Goal: Task Accomplishment & Management: Manage account settings

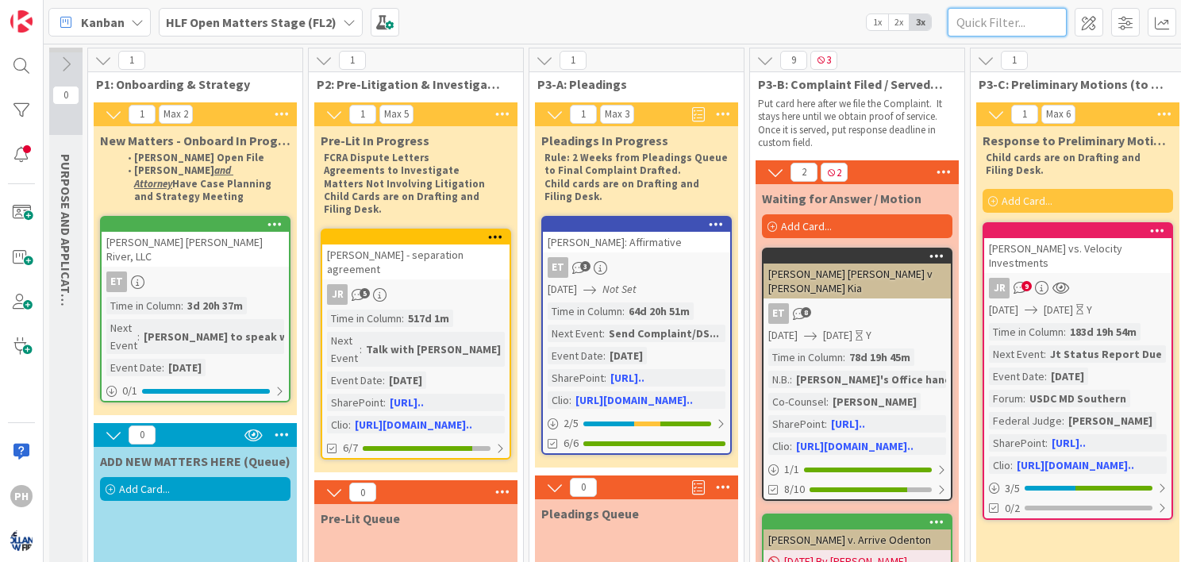
click at [982, 13] on input "text" at bounding box center [1006, 22] width 119 height 29
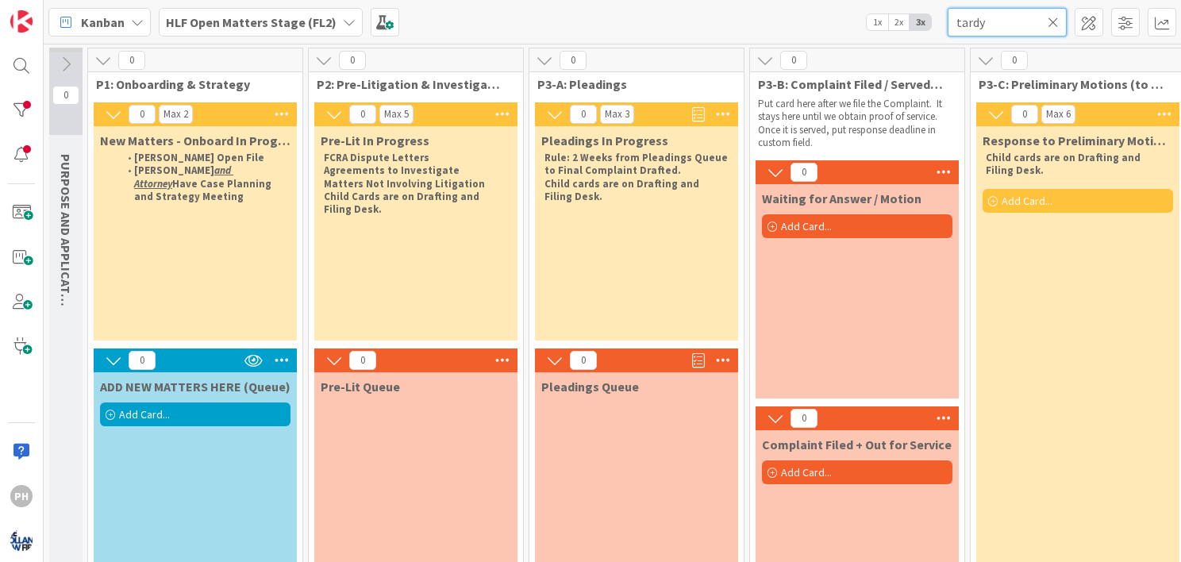
type input "tardy"
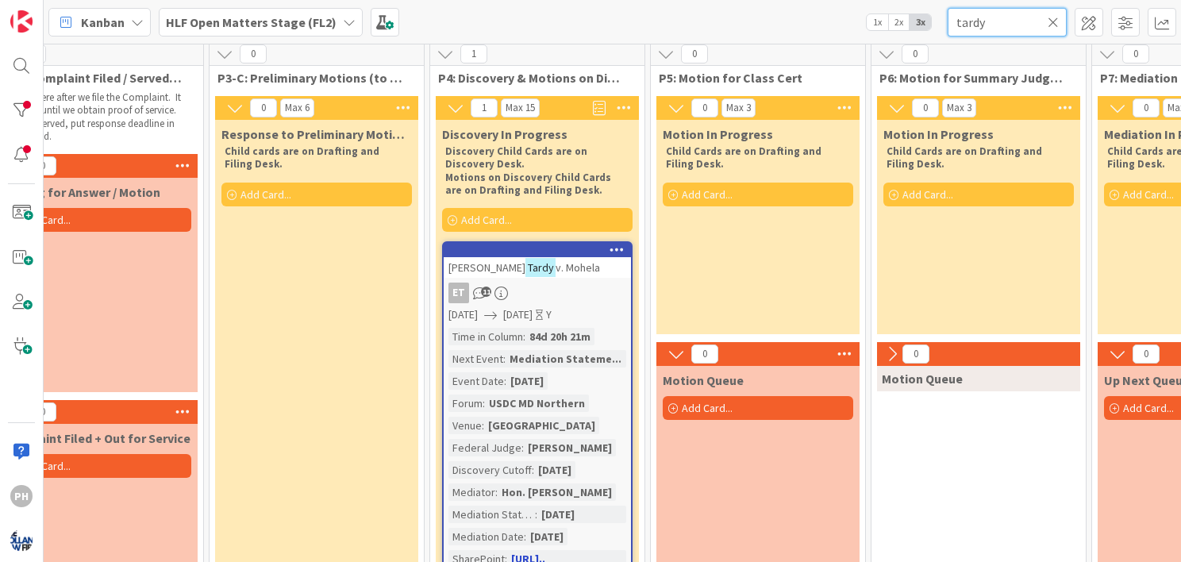
scroll to position [0, 761]
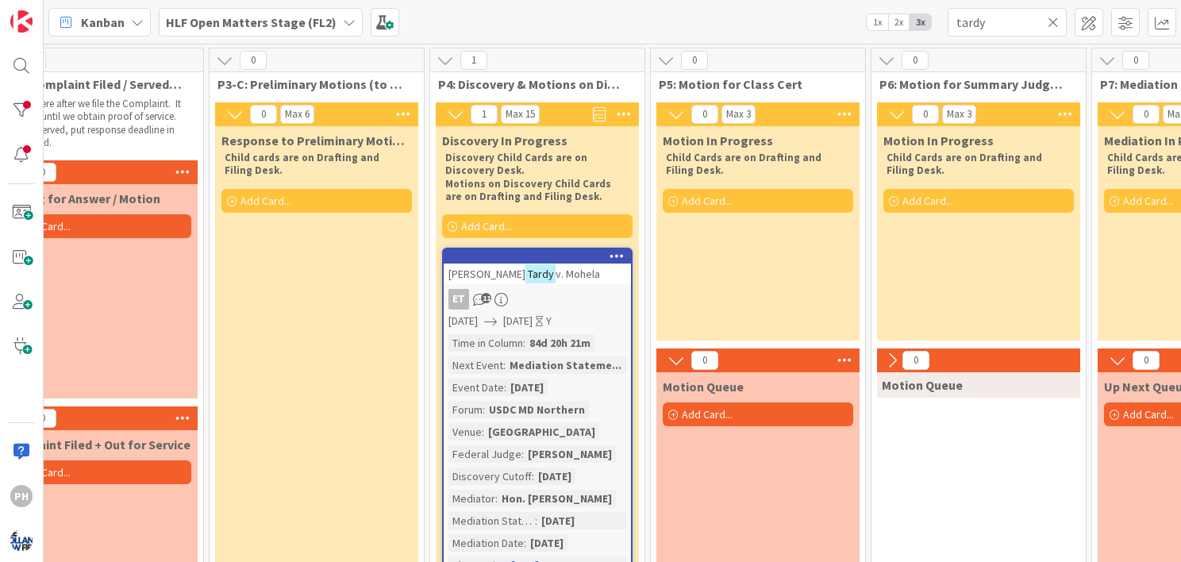
click at [1052, 23] on icon at bounding box center [1052, 22] width 11 height 14
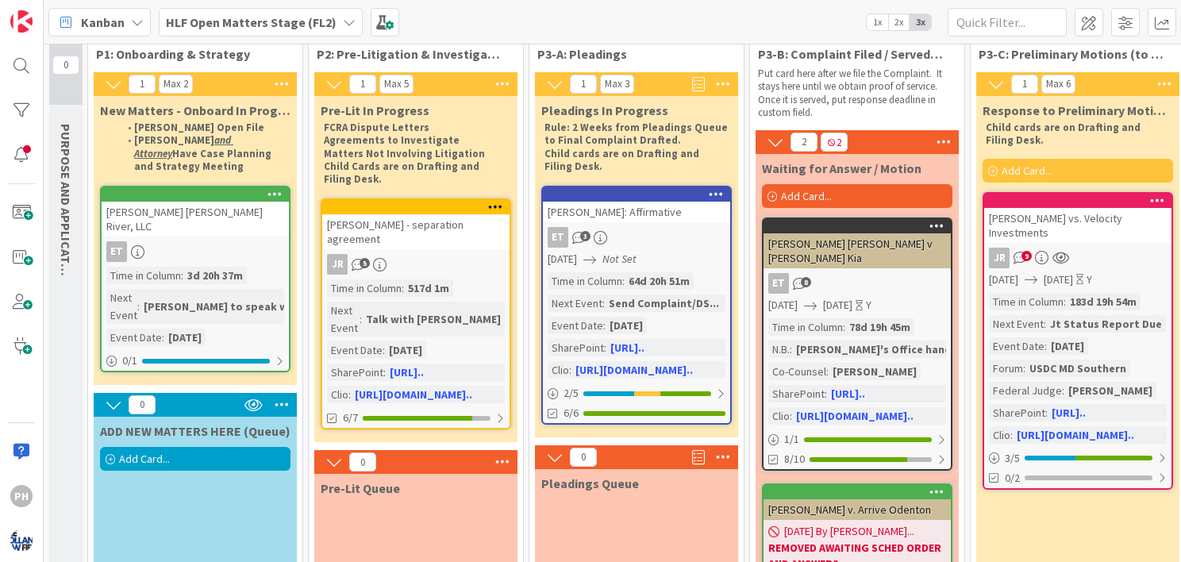
scroll to position [0, 0]
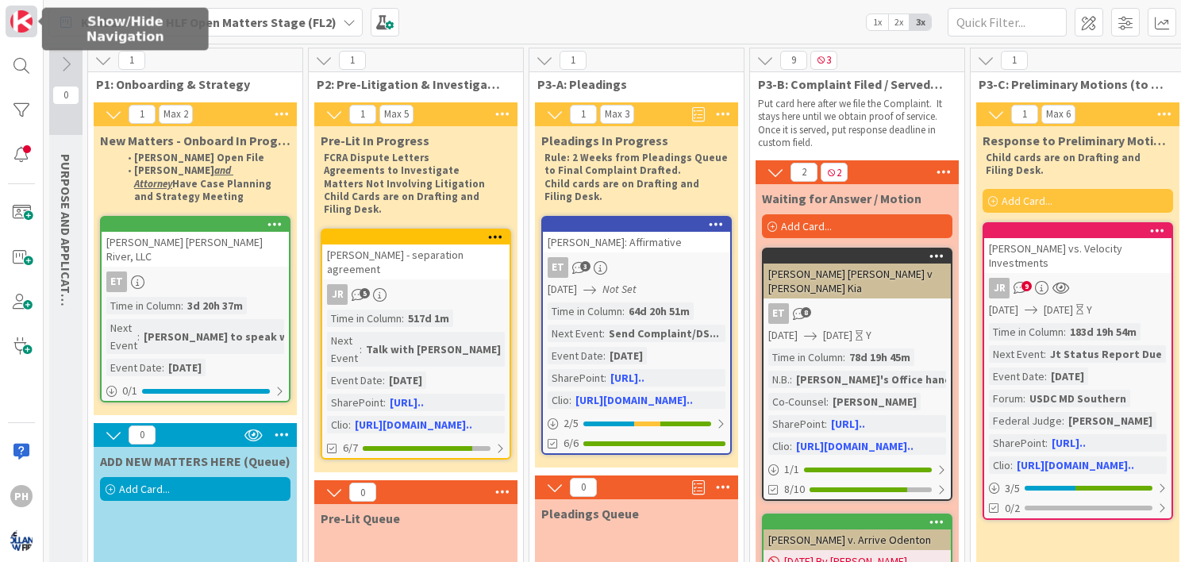
click at [26, 10] on img at bounding box center [21, 21] width 22 height 22
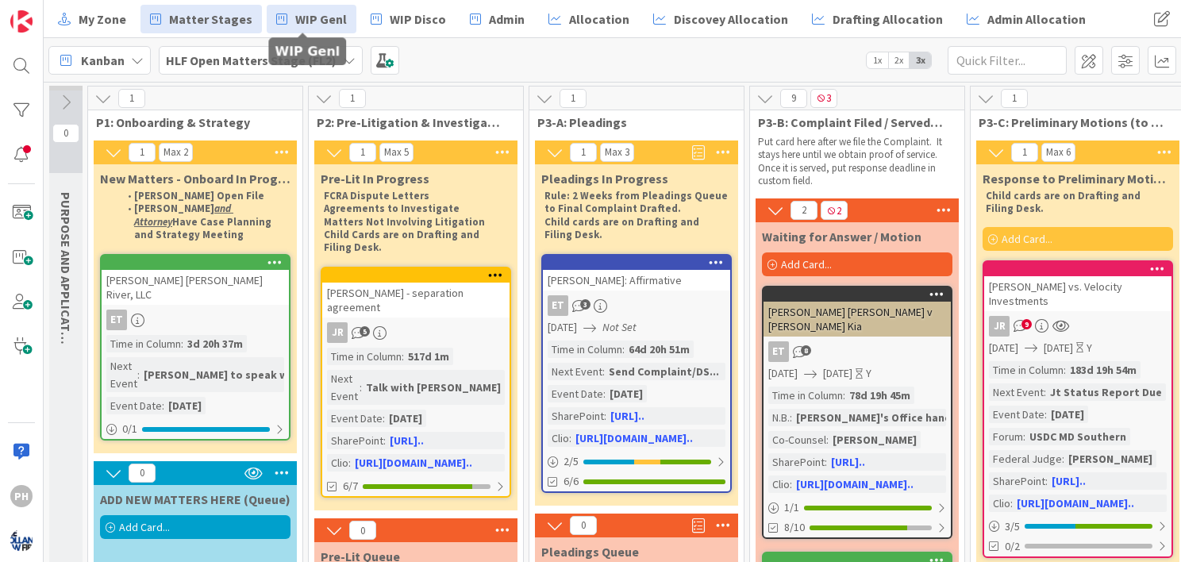
click at [316, 16] on span "WIP Genl" at bounding box center [321, 19] width 52 height 19
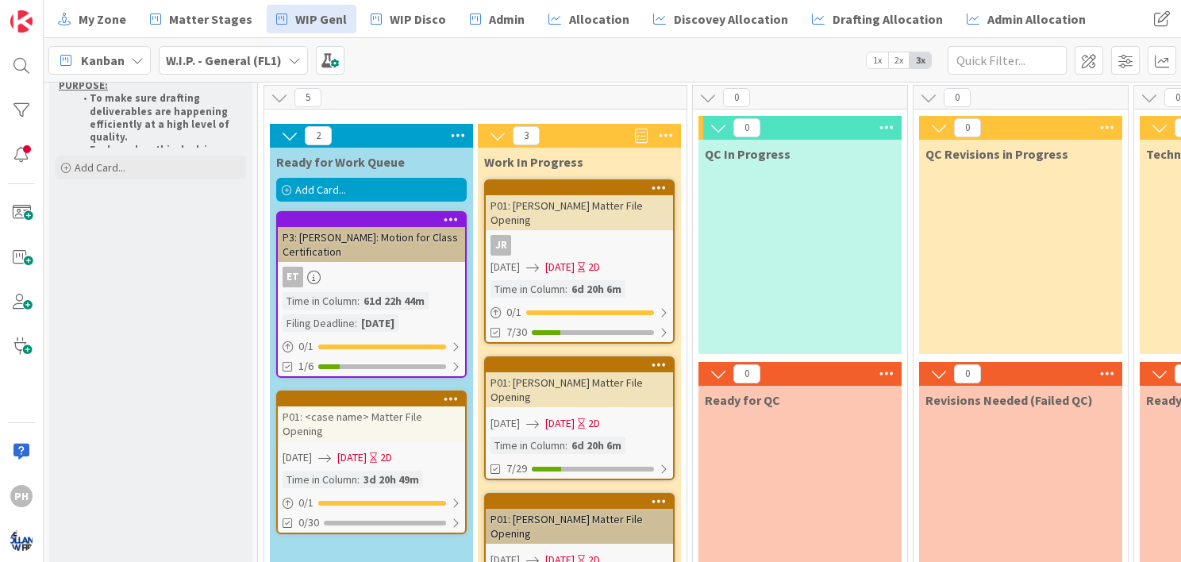
scroll to position [54, 0]
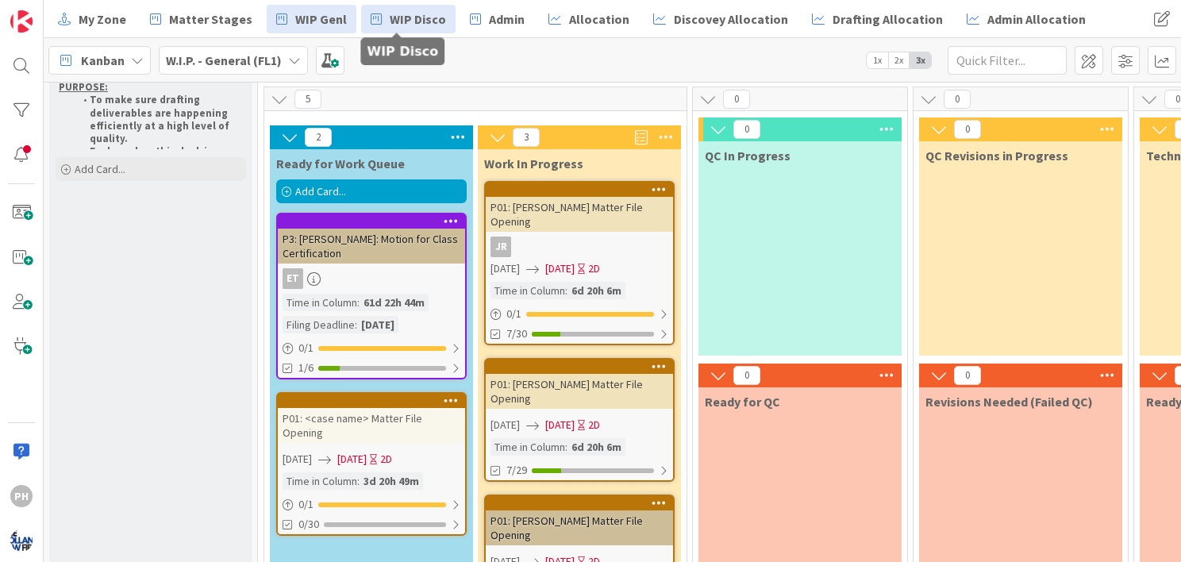
click at [391, 7] on link "WIP Disco" at bounding box center [408, 19] width 94 height 29
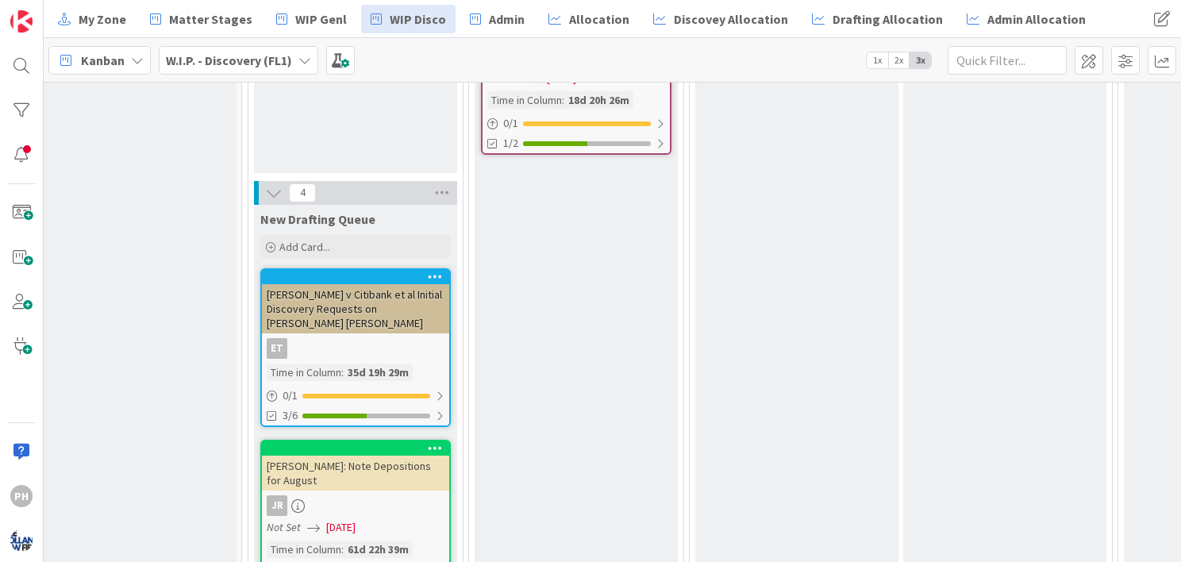
scroll to position [260, 16]
click at [432, 271] on icon at bounding box center [435, 276] width 15 height 11
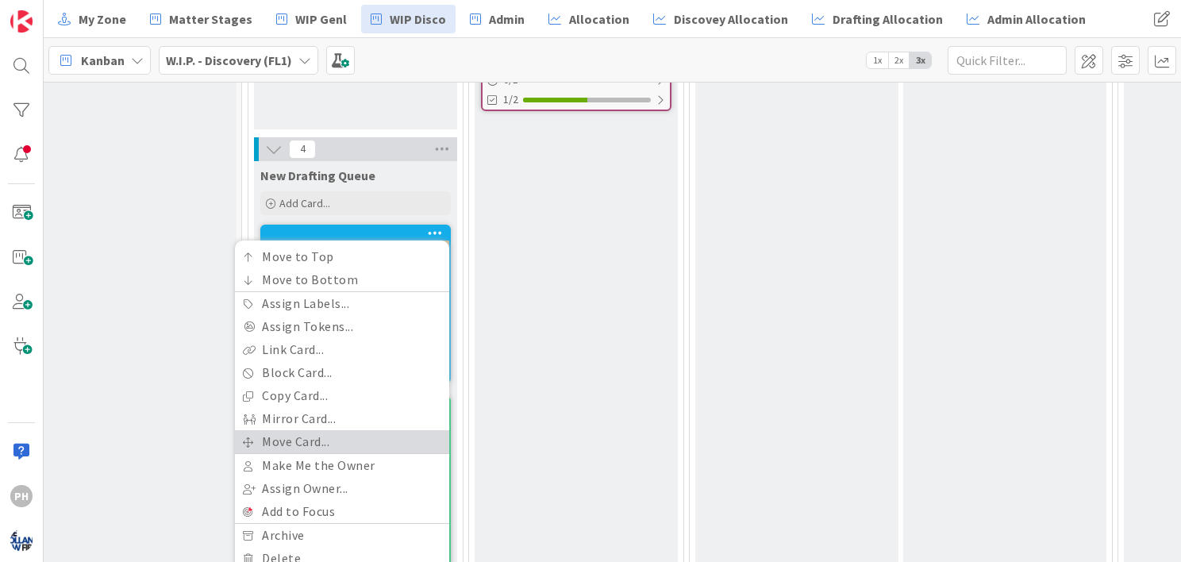
scroll to position [335, 16]
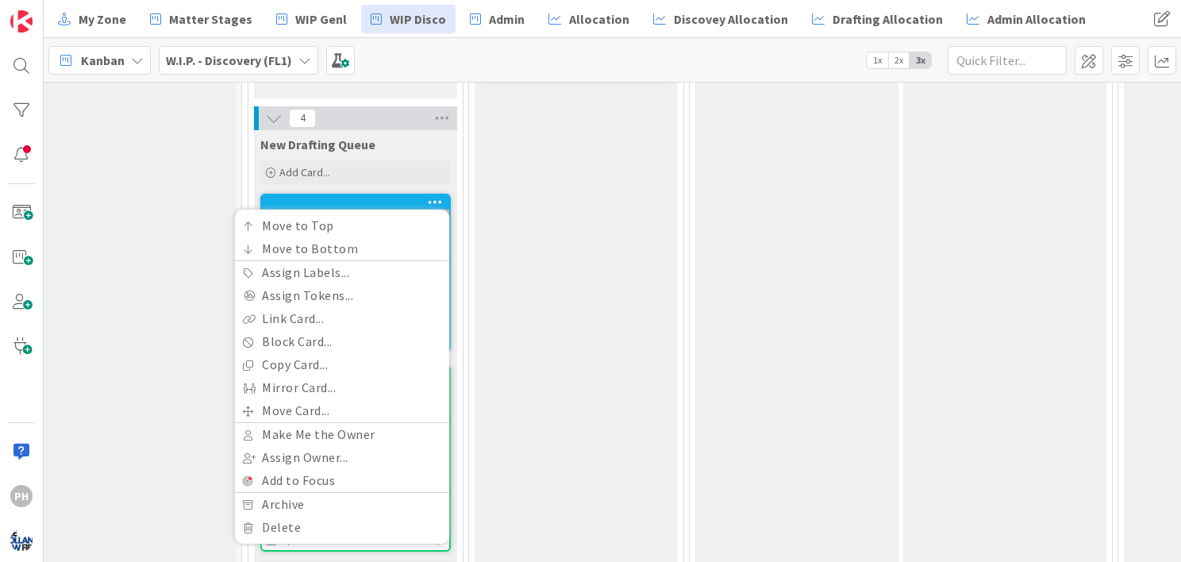
click at [604, 213] on div "Drafting In Progress [PERSON_NAME] Respond to Their Discovery Requests JR 1 Not…" at bounding box center [575, 381] width 203 height 994
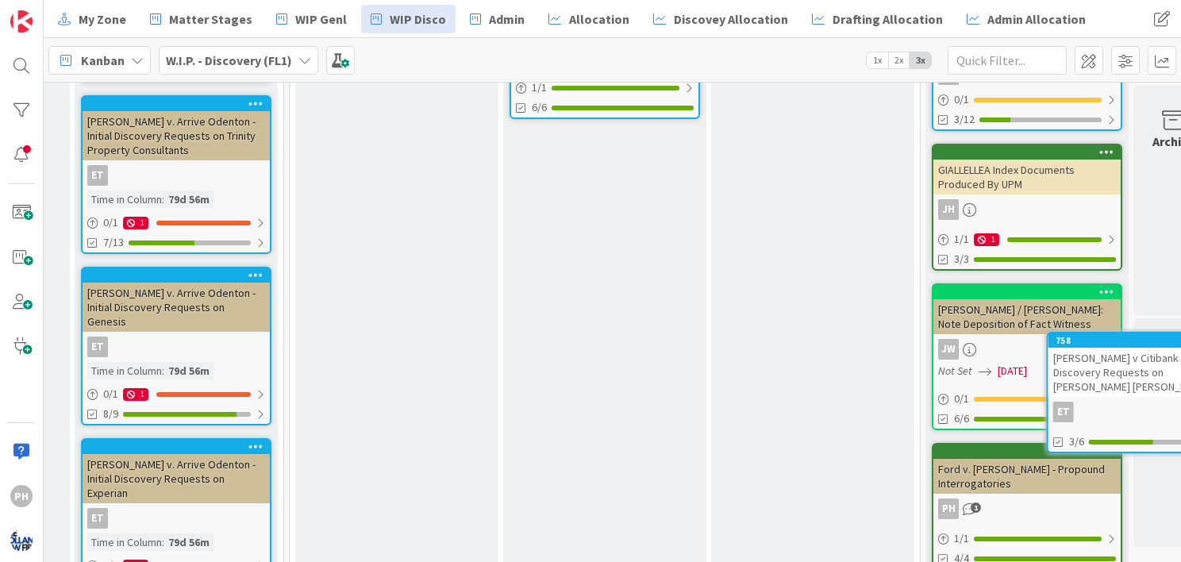
scroll to position [304, 1754]
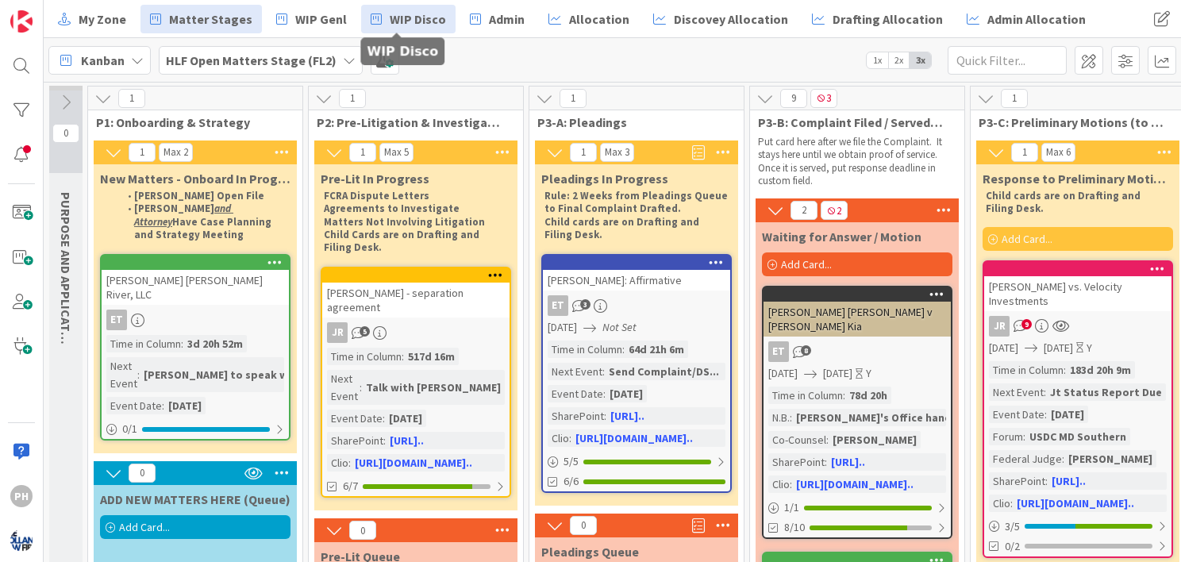
click at [390, 25] on span "WIP Disco" at bounding box center [418, 19] width 56 height 19
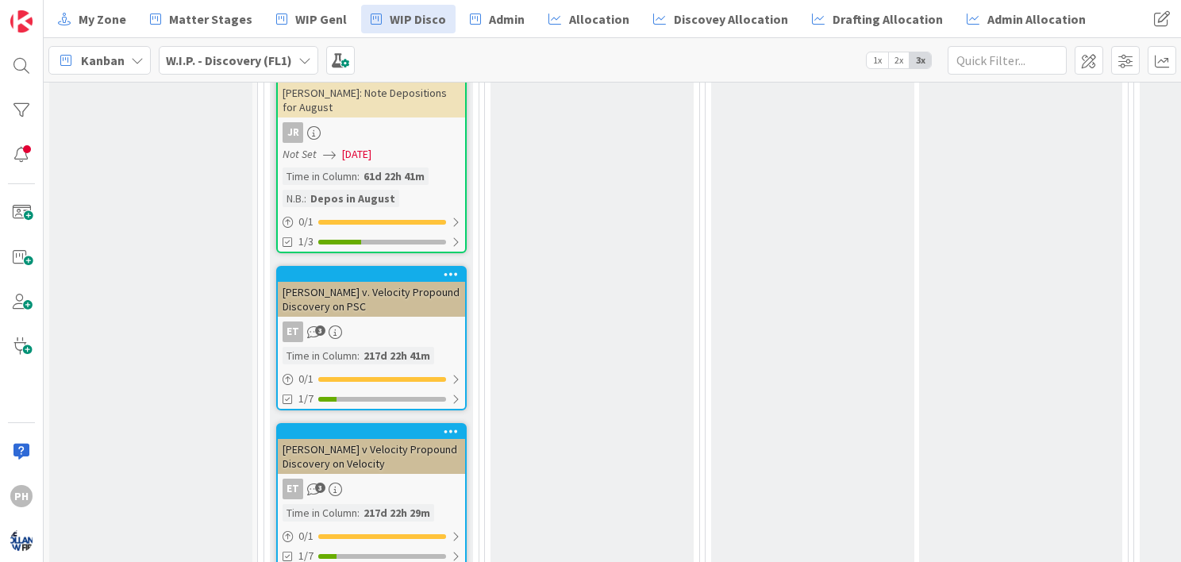
scroll to position [460, 0]
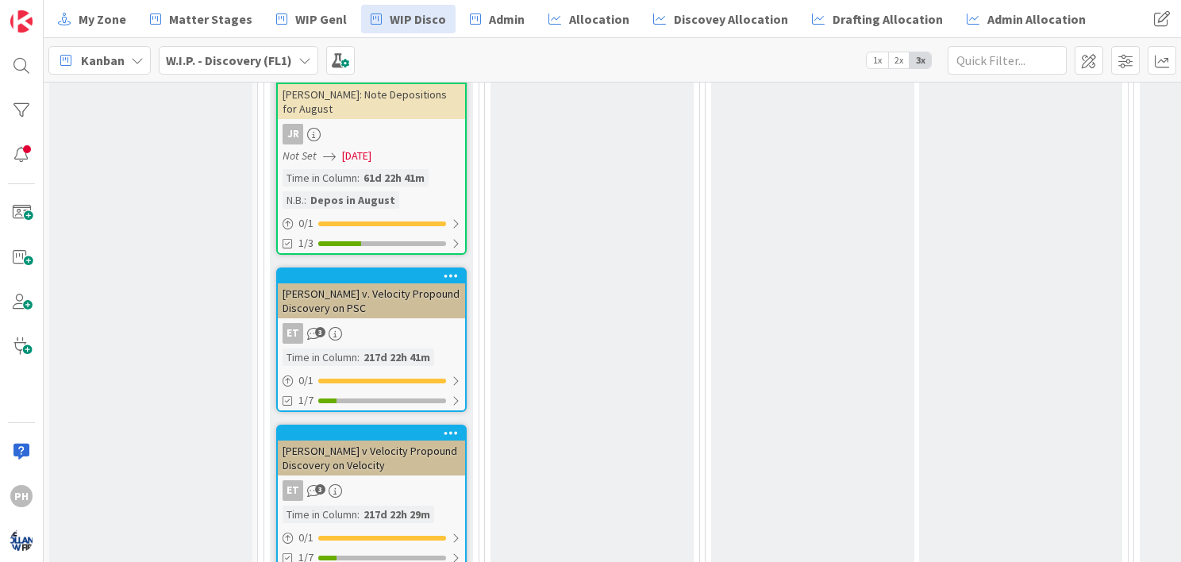
click at [403, 98] on div "[PERSON_NAME]: Note Depositions for August" at bounding box center [371, 101] width 187 height 35
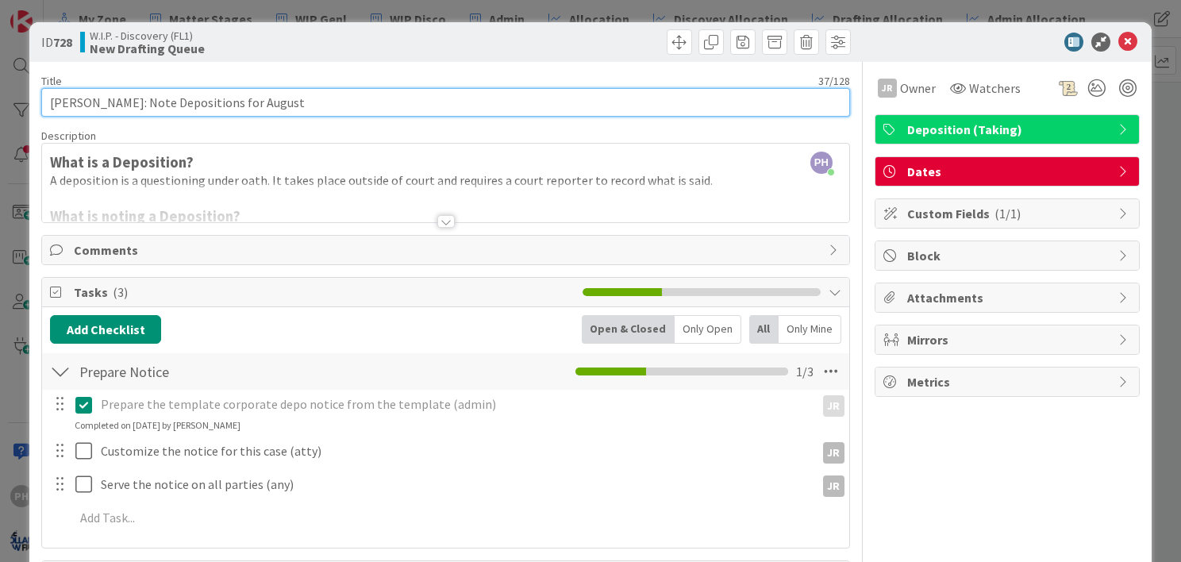
click at [226, 102] on input "[PERSON_NAME]: Note Depositions for August" at bounding box center [445, 102] width 808 height 29
type input "[PERSON_NAME]: Note Depositions for Mid September"
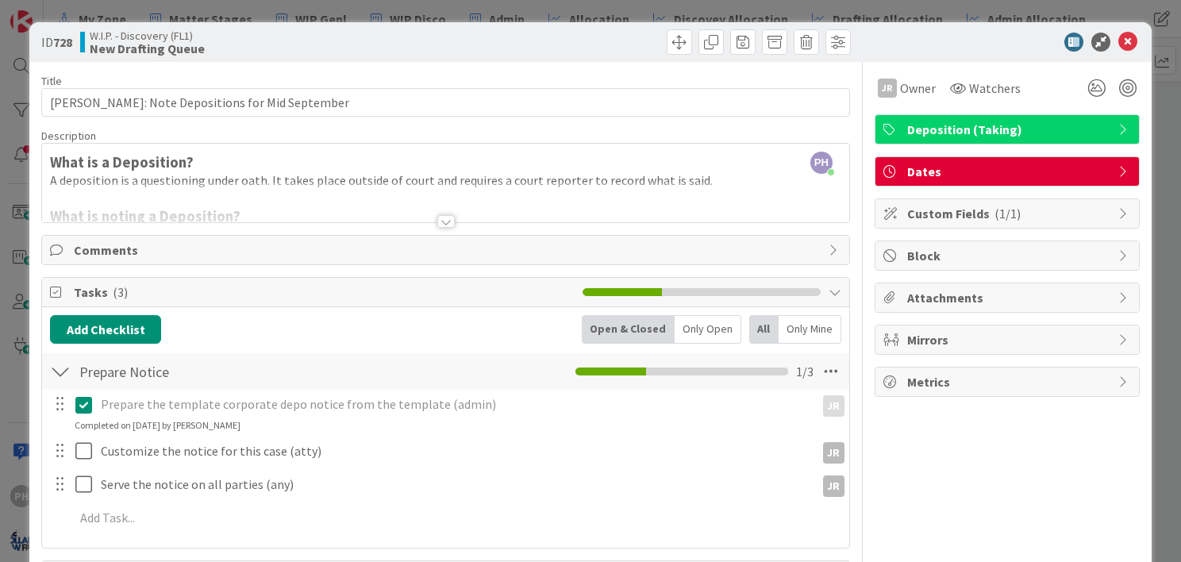
drag, startPoint x: 901, startPoint y: 33, endPoint x: 603, endPoint y: 105, distance: 306.9
click at [603, 105] on div "ID 728 W.I.P. - Discovery (FL1) New Drafting Queue Title 44 / 128 [PERSON_NAME]…" at bounding box center [590, 333] width 1122 height 622
drag, startPoint x: 580, startPoint y: 44, endPoint x: 574, endPoint y: 51, distance: 9.0
click at [574, 51] on div at bounding box center [650, 41] width 401 height 25
click at [1119, 38] on icon at bounding box center [1127, 42] width 19 height 19
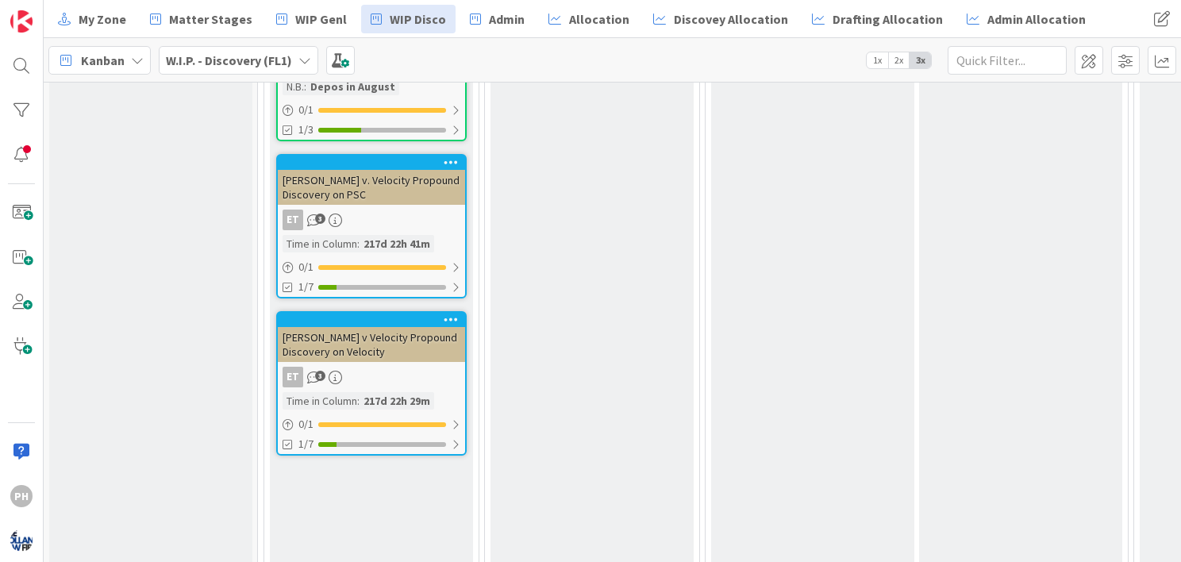
scroll to position [574, 0]
click at [448, 156] on icon at bounding box center [451, 161] width 15 height 11
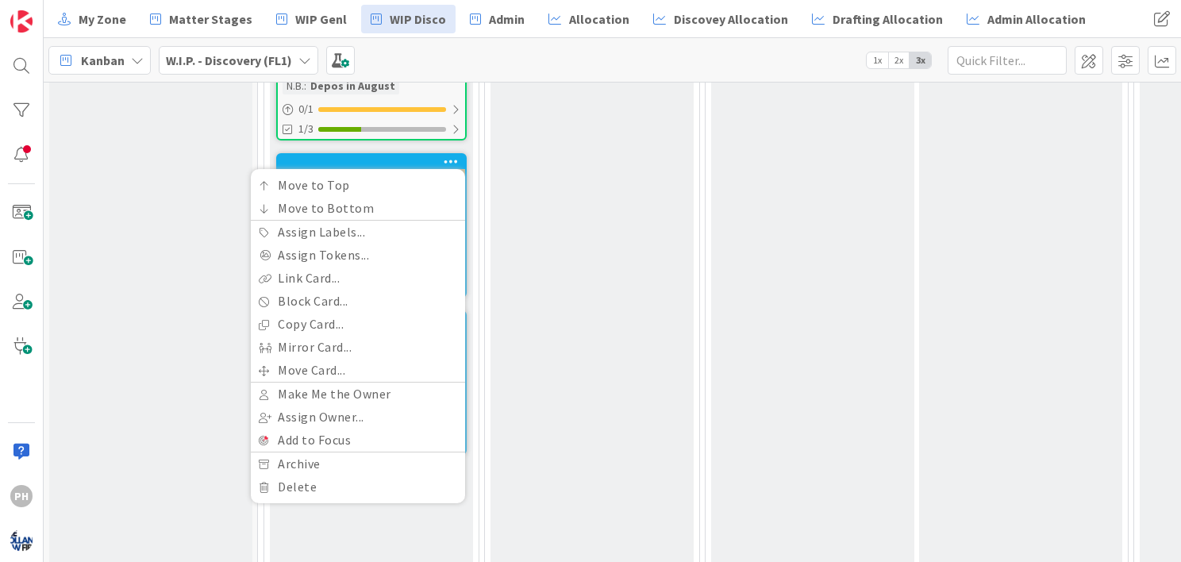
click at [308, 519] on div "New Drafting Queue Add Card... [PERSON_NAME]: Note Depositions for Mid Septembe…" at bounding box center [371, 324] width 203 height 866
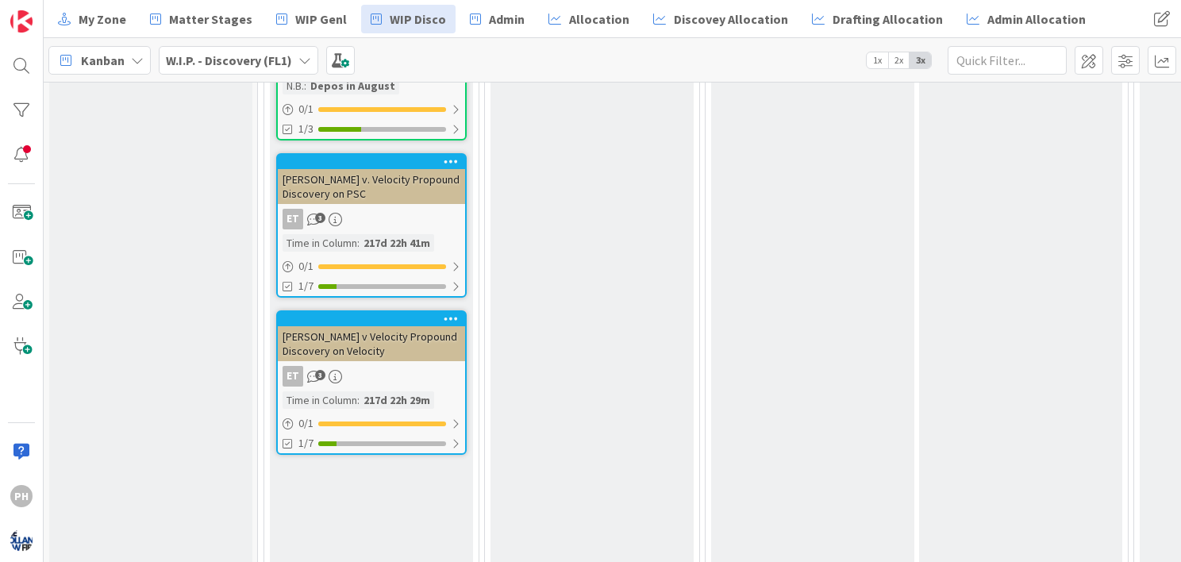
click at [414, 176] on div "[PERSON_NAME] v. Velocity Propound Discovery on PSC" at bounding box center [371, 186] width 187 height 35
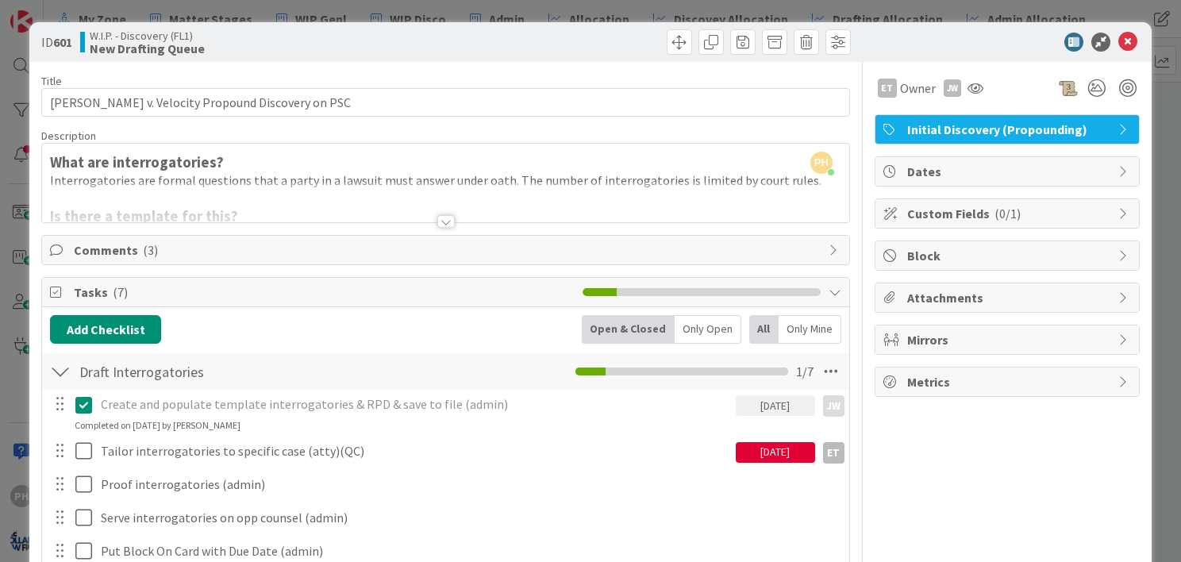
click at [907, 248] on span "Block" at bounding box center [1008, 255] width 203 height 19
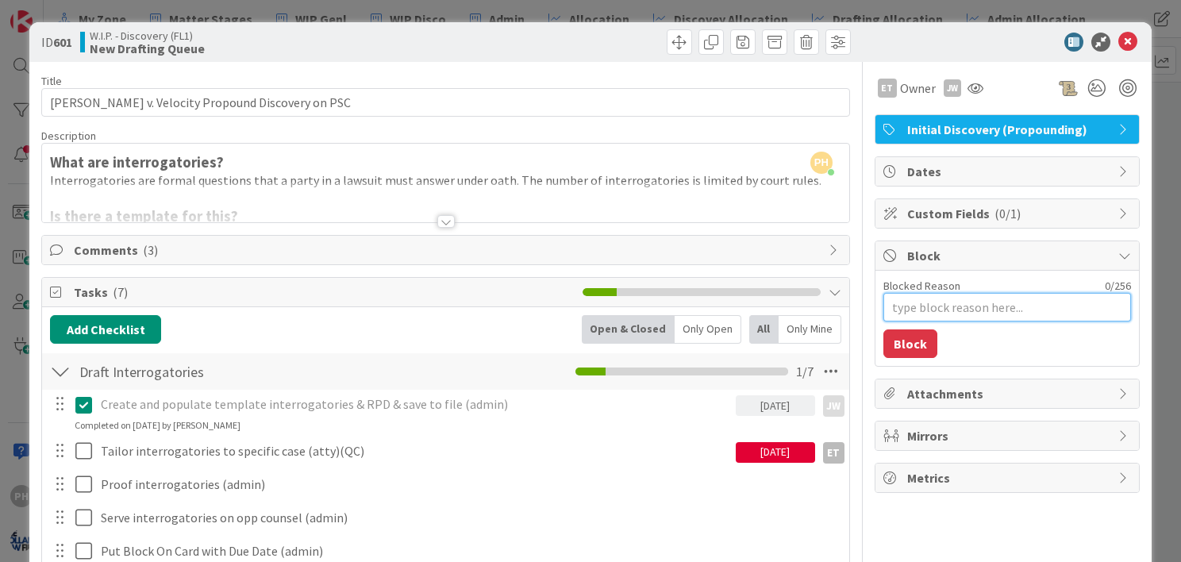
click at [898, 309] on textarea "Blocked Reason" at bounding box center [1007, 307] width 248 height 29
type textarea "x"
type textarea "N"
type textarea "x"
type textarea "Ne"
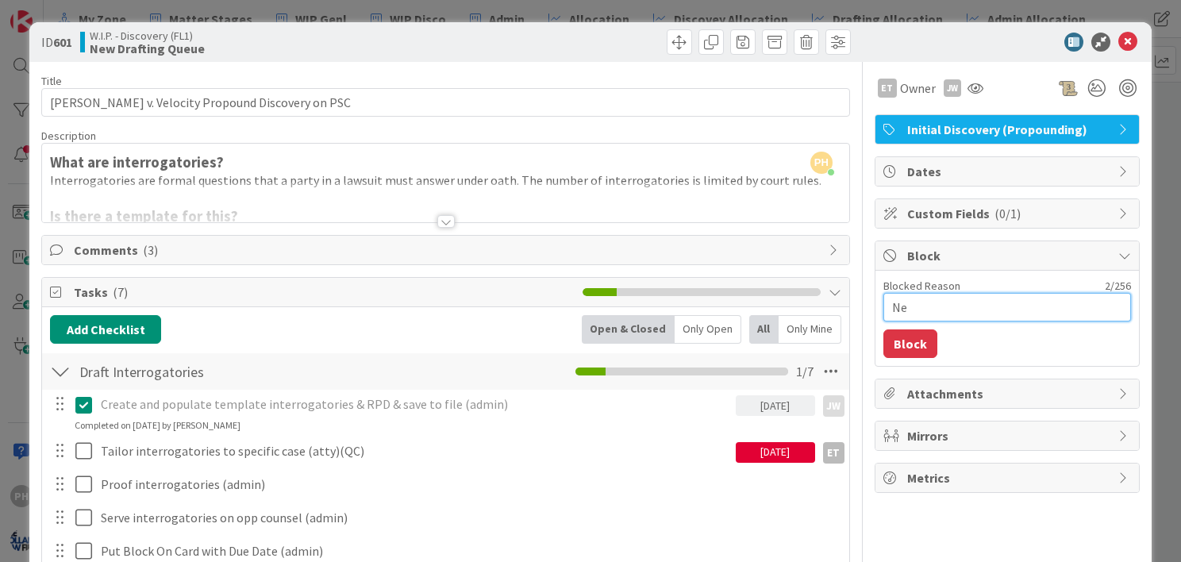
type textarea "x"
type textarea "Nee"
type textarea "x"
type textarea "Need"
type textarea "x"
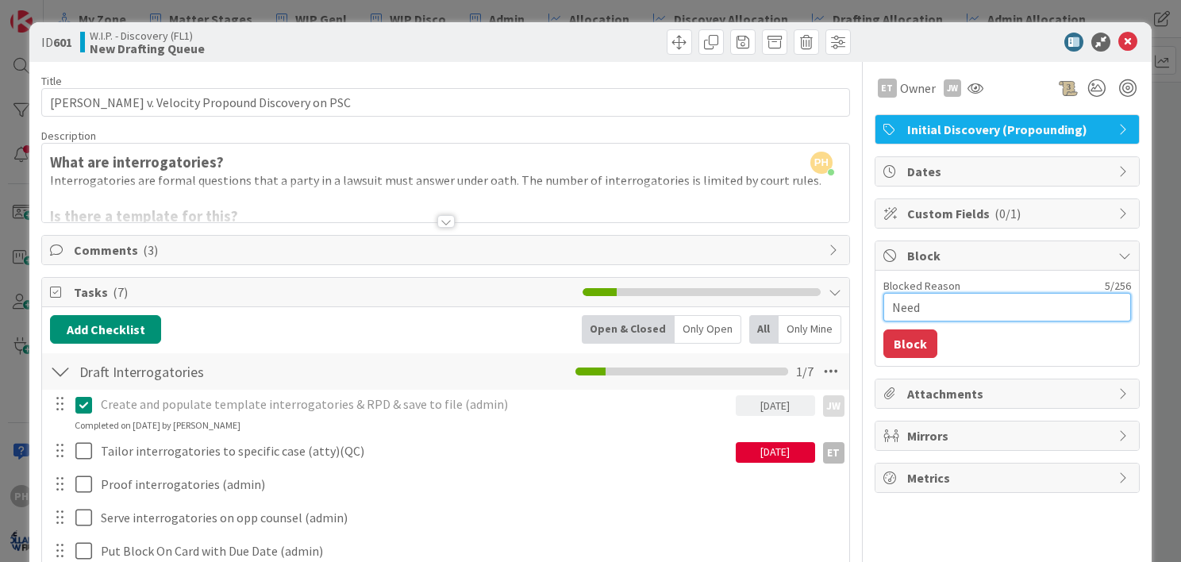
type textarea "Need s"
type textarea "x"
type textarea "Need sc"
type textarea "x"
type textarea "Need sch"
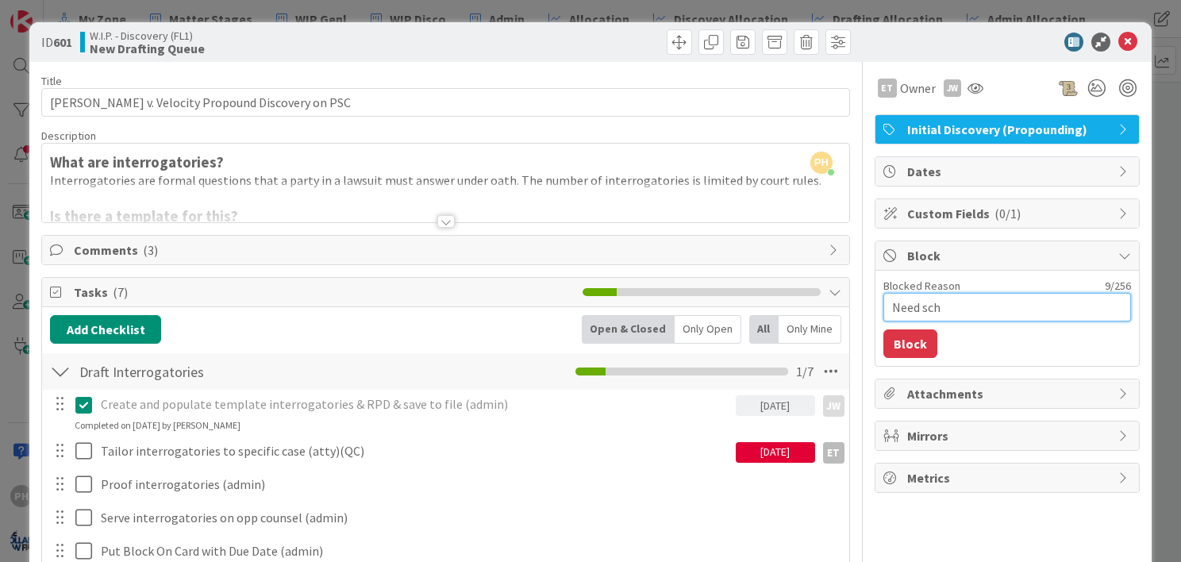
type textarea "x"
type textarea "Need sche"
type textarea "x"
type textarea "Need sched"
type textarea "x"
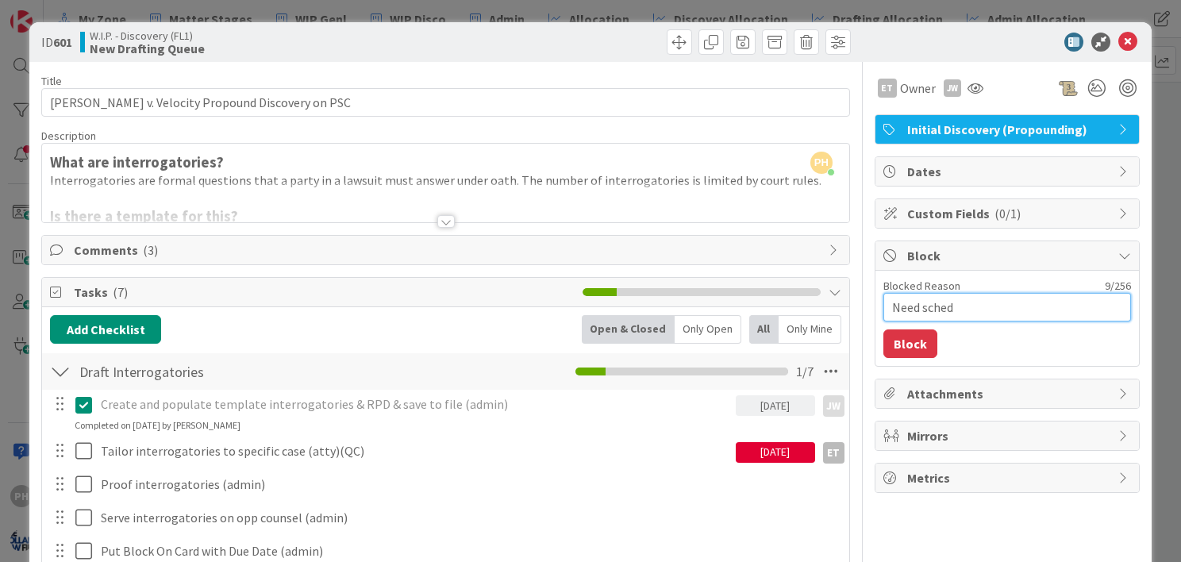
type textarea "Need schedu"
type textarea "x"
type textarea "Need schedul"
type textarea "x"
type textarea "Need schedulin"
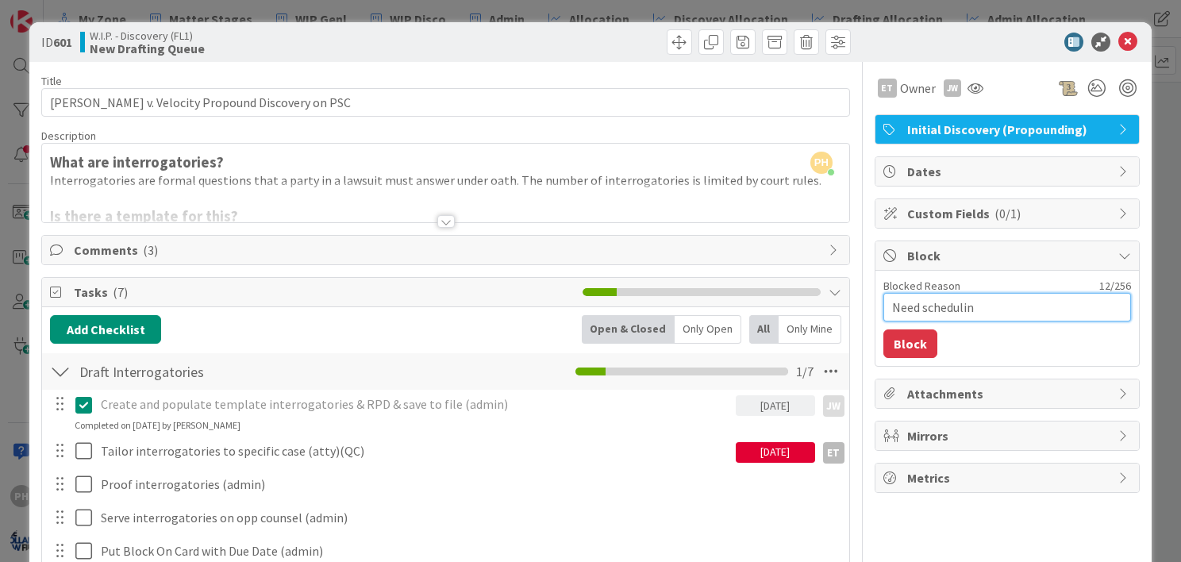
type textarea "x"
type textarea "Need scheduling"
type textarea "x"
type textarea "Need scheduling or"
type textarea "x"
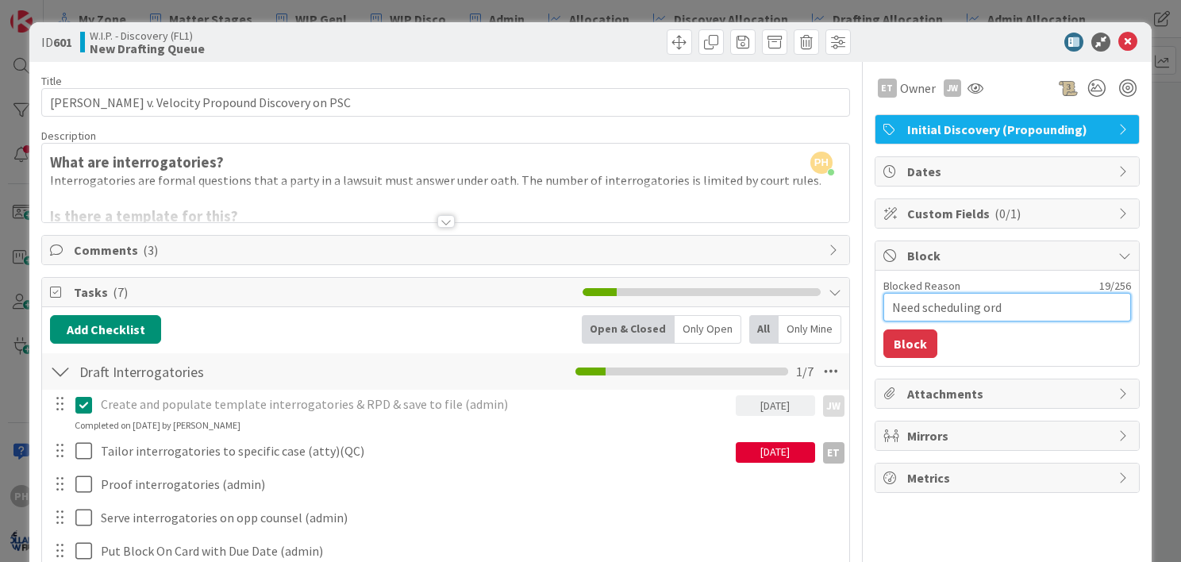
type textarea "Need scheduling orde"
type textarea "x"
type textarea "Need scheduling order"
click at [902, 333] on button "Block" at bounding box center [910, 343] width 54 height 29
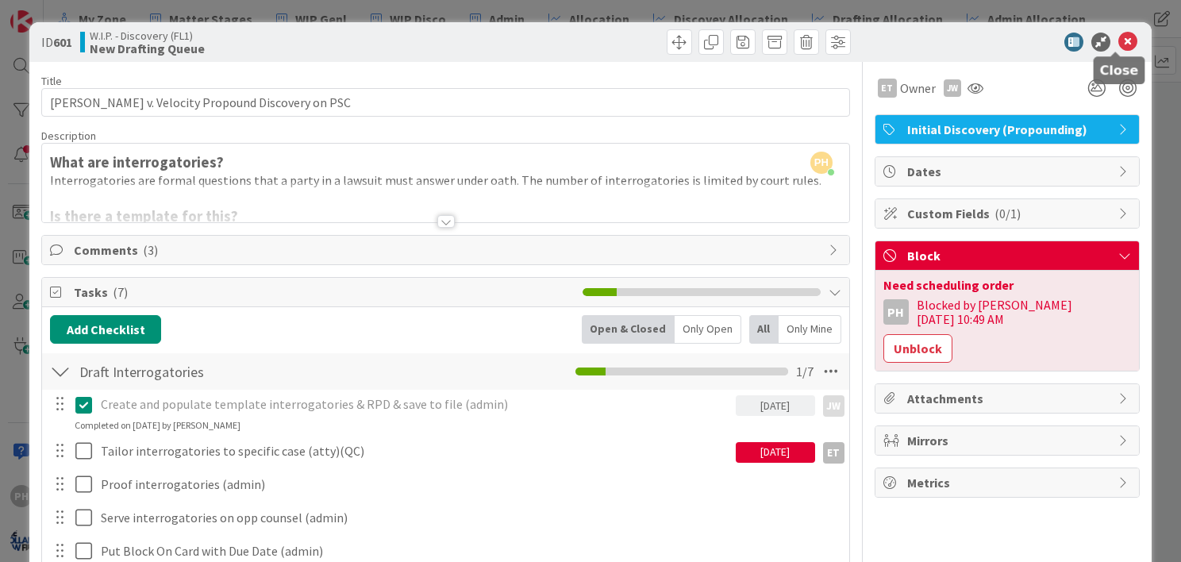
click at [1118, 36] on icon at bounding box center [1127, 42] width 19 height 19
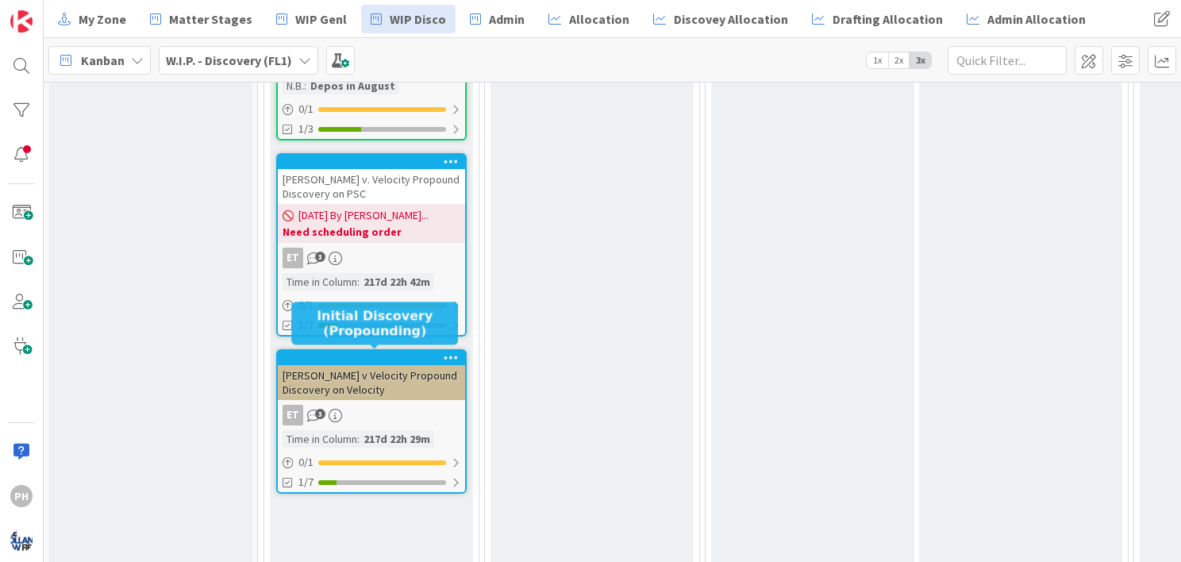
click at [375, 359] on div at bounding box center [375, 357] width 180 height 11
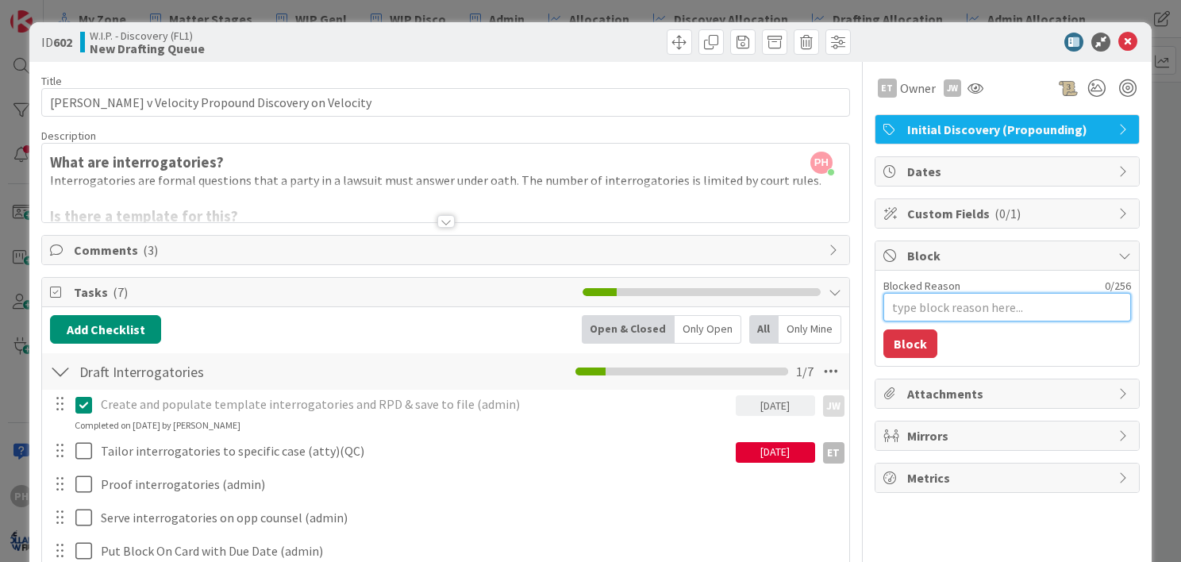
click at [895, 310] on textarea "Blocked Reason" at bounding box center [1007, 307] width 248 height 29
type textarea "x"
type textarea "n"
type textarea "x"
type textarea "ne"
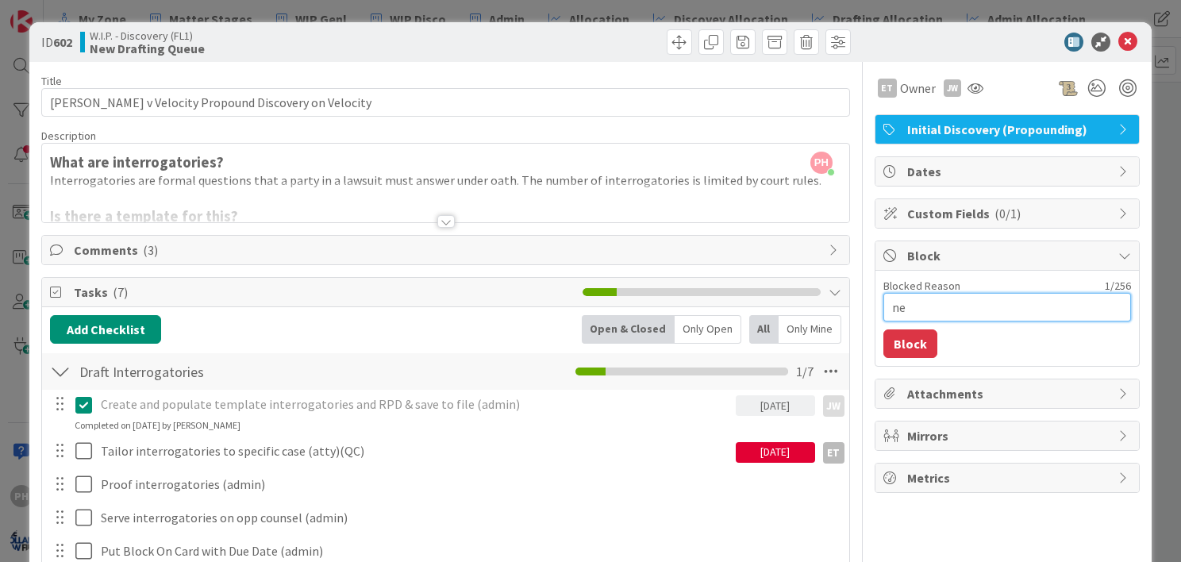
type textarea "x"
type textarea "nee"
type textarea "x"
type textarea "need"
type textarea "x"
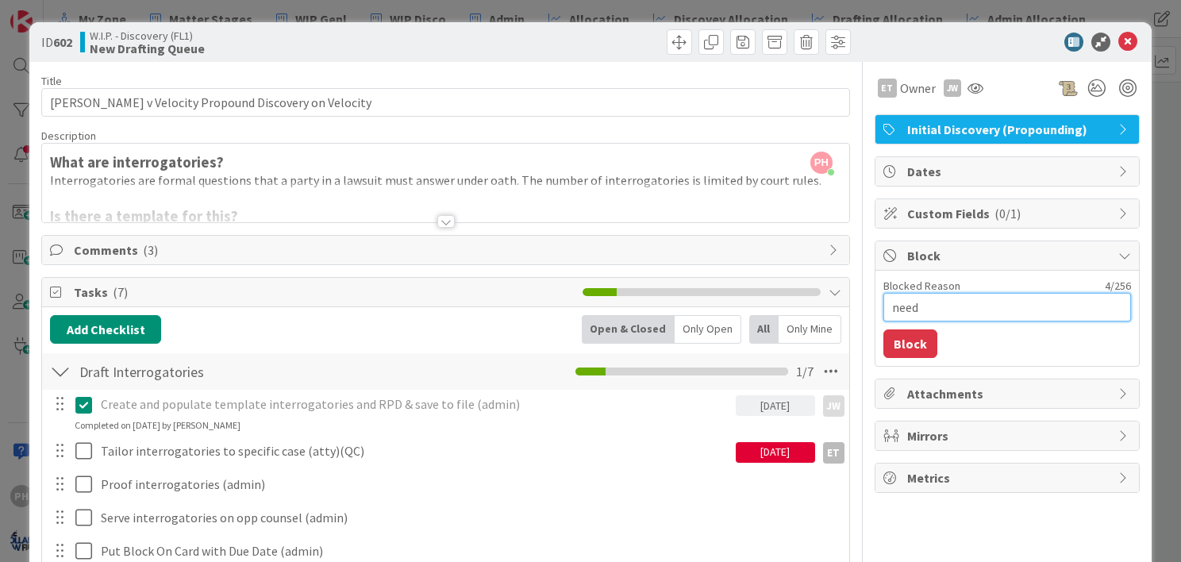
type textarea "need"
type textarea "x"
type textarea "need s"
type textarea "x"
type textarea "need sch"
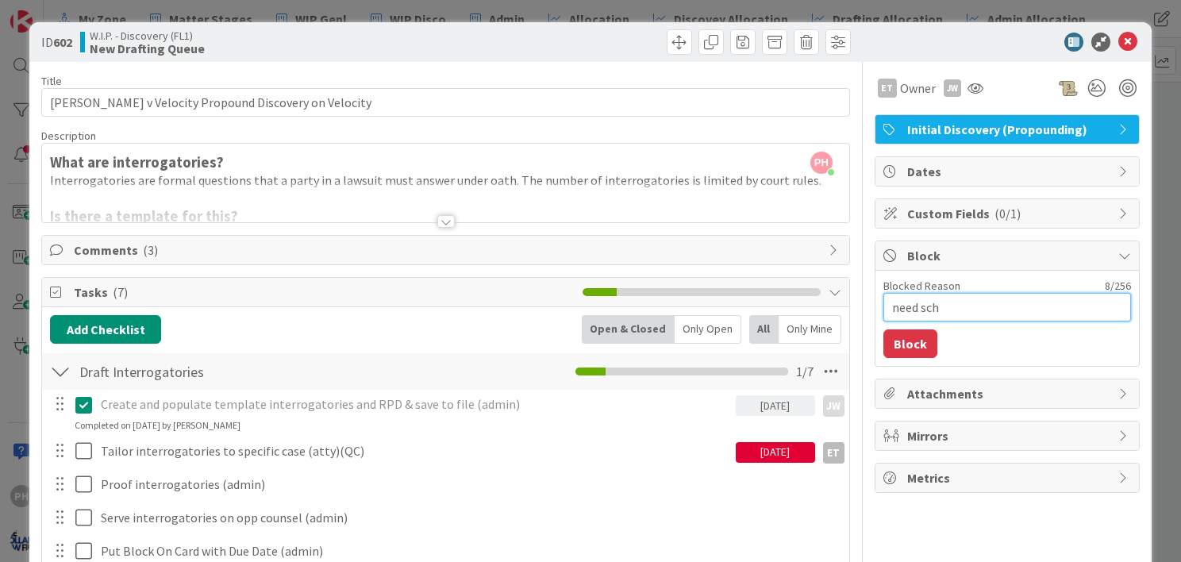
type textarea "x"
type textarea "need sche"
type textarea "x"
type textarea "need schedu"
type textarea "x"
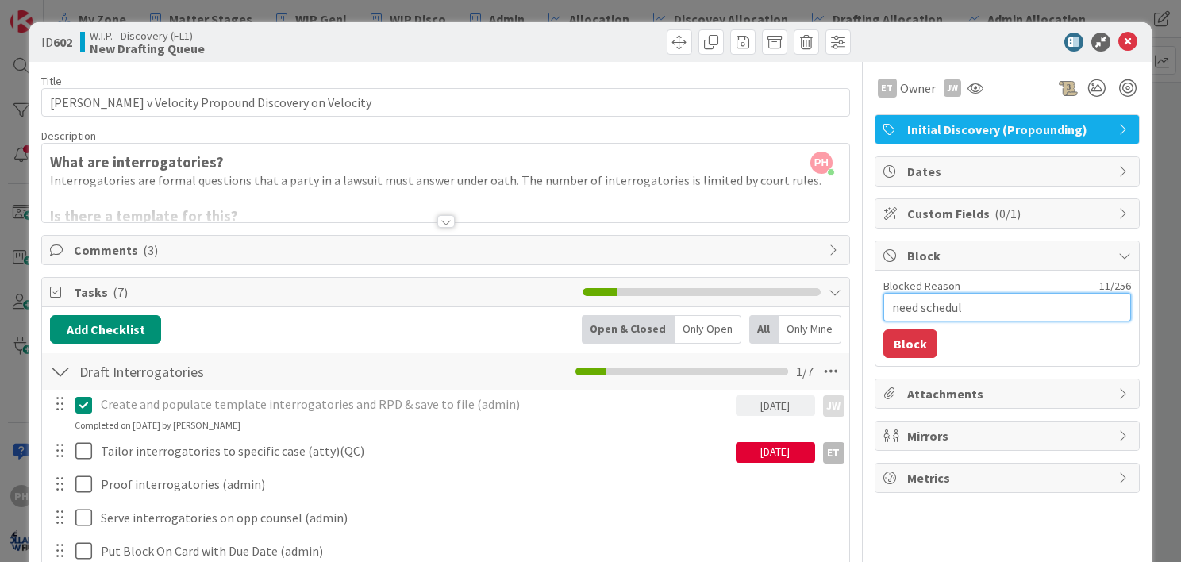
type textarea "need scheduli"
type textarea "x"
type textarea "need schedulin"
type textarea "x"
type textarea "need scheduling"
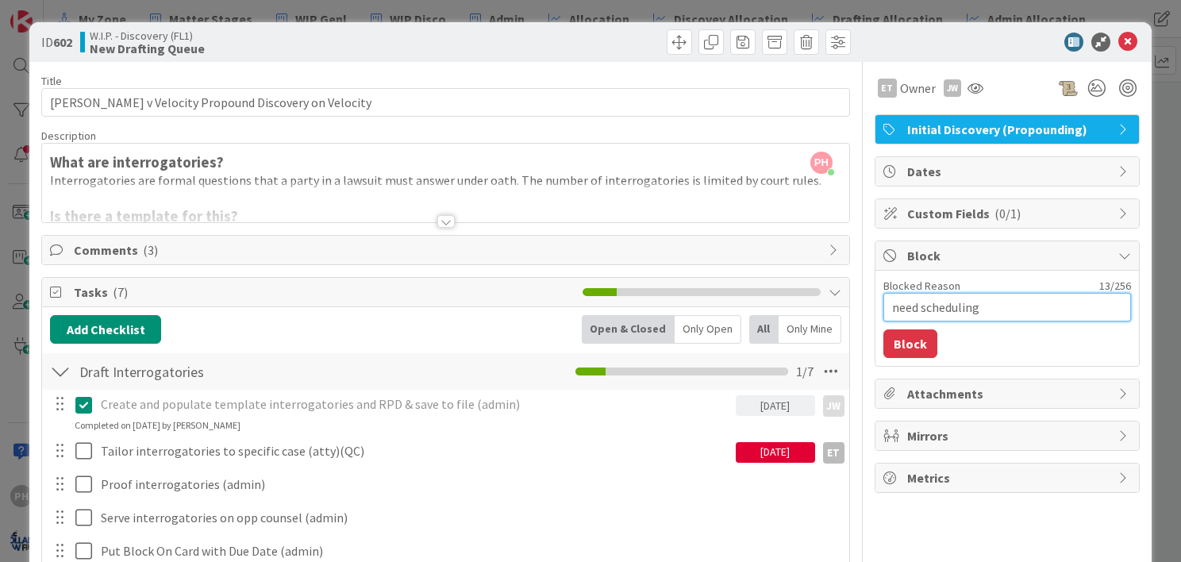
type textarea "x"
type textarea "need scheduling"
type textarea "x"
type textarea "need scheduling o"
type textarea "x"
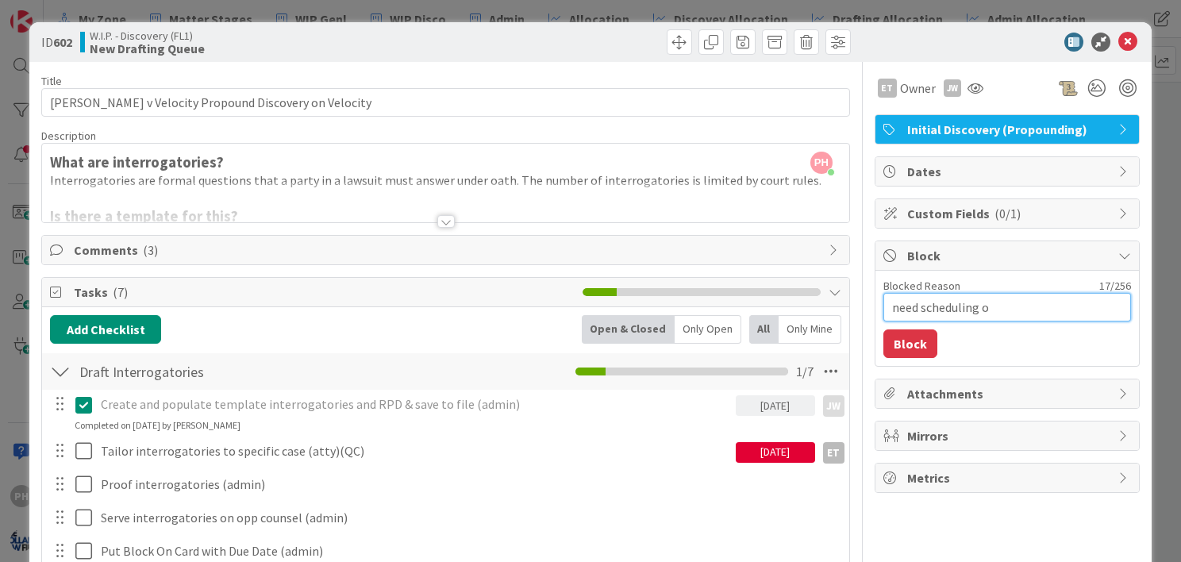
type textarea "need scheduling or"
type textarea "x"
type textarea "need scheduling orde"
type textarea "x"
type textarea "need scheduling order"
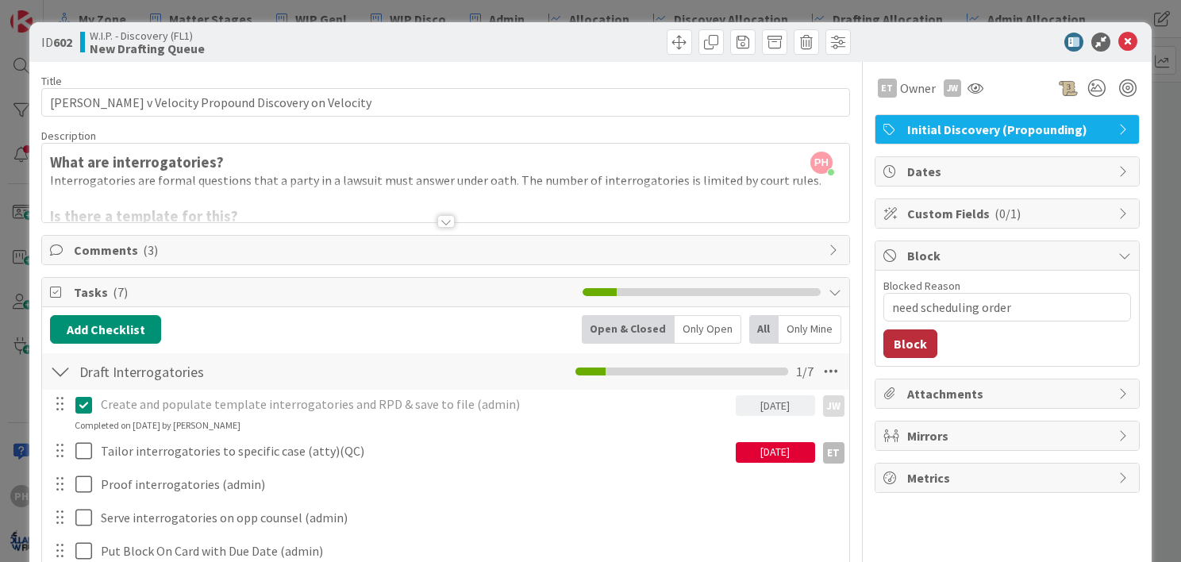
click at [883, 343] on button "Block" at bounding box center [910, 343] width 54 height 29
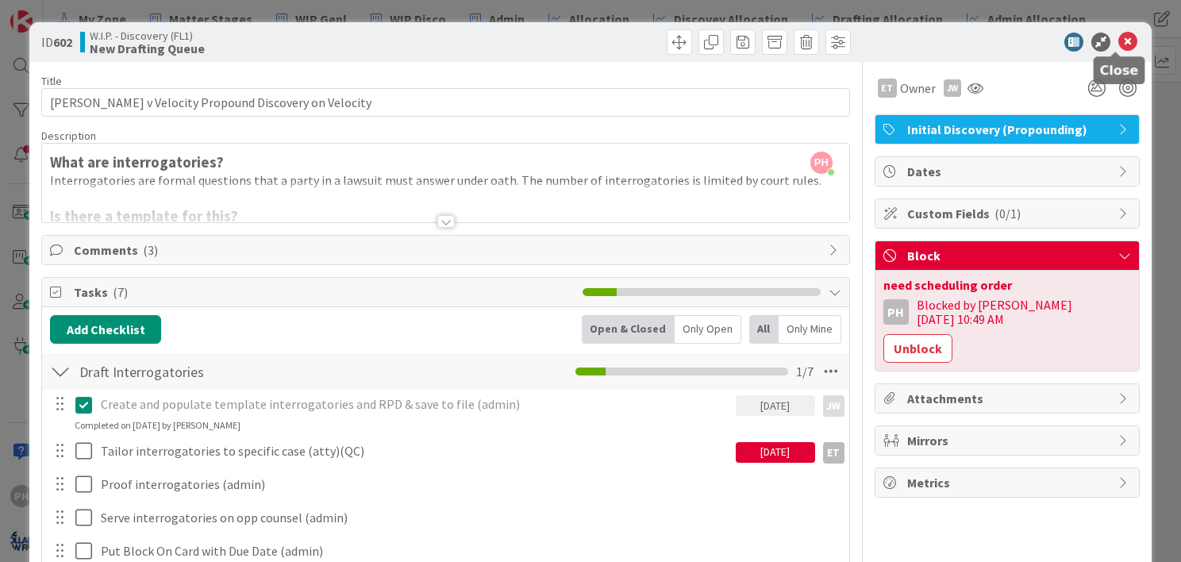
click at [1118, 37] on icon at bounding box center [1127, 42] width 19 height 19
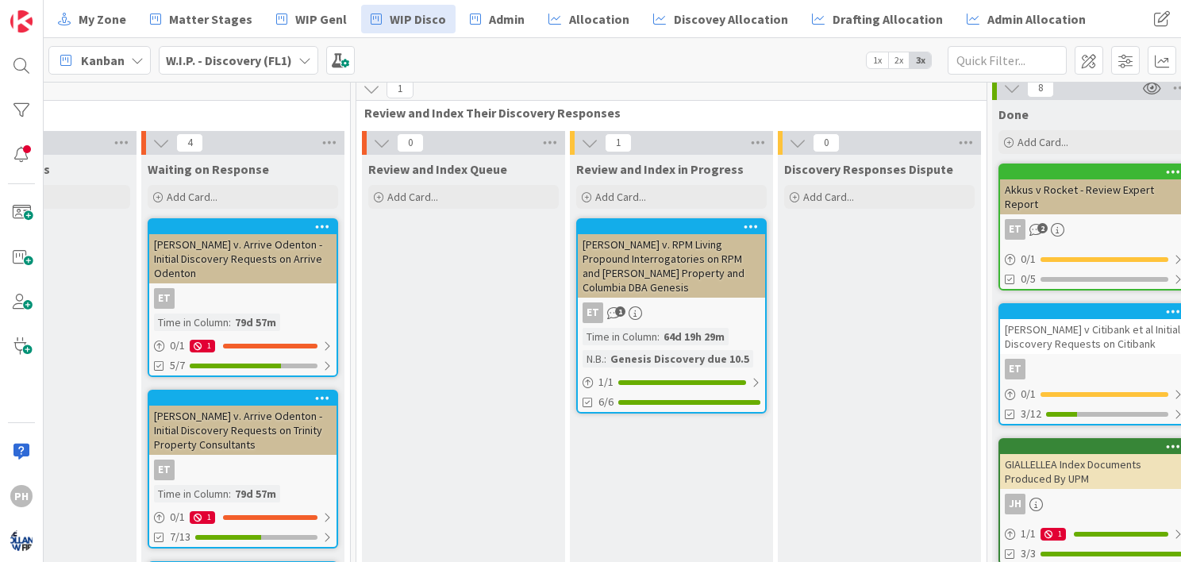
scroll to position [10, 1643]
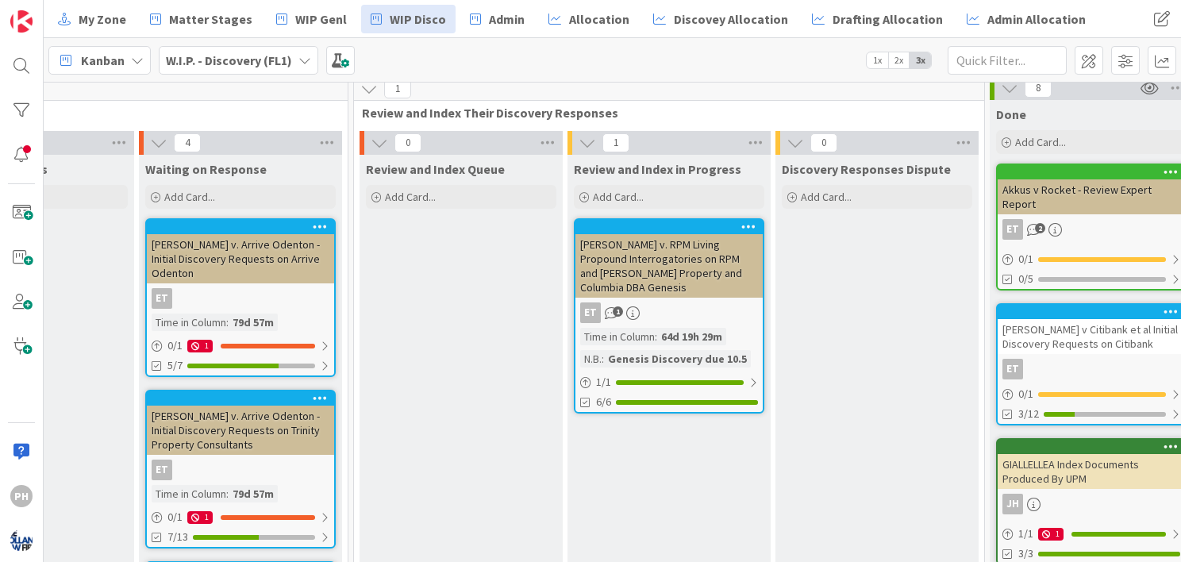
click at [749, 221] on icon at bounding box center [748, 226] width 15 height 11
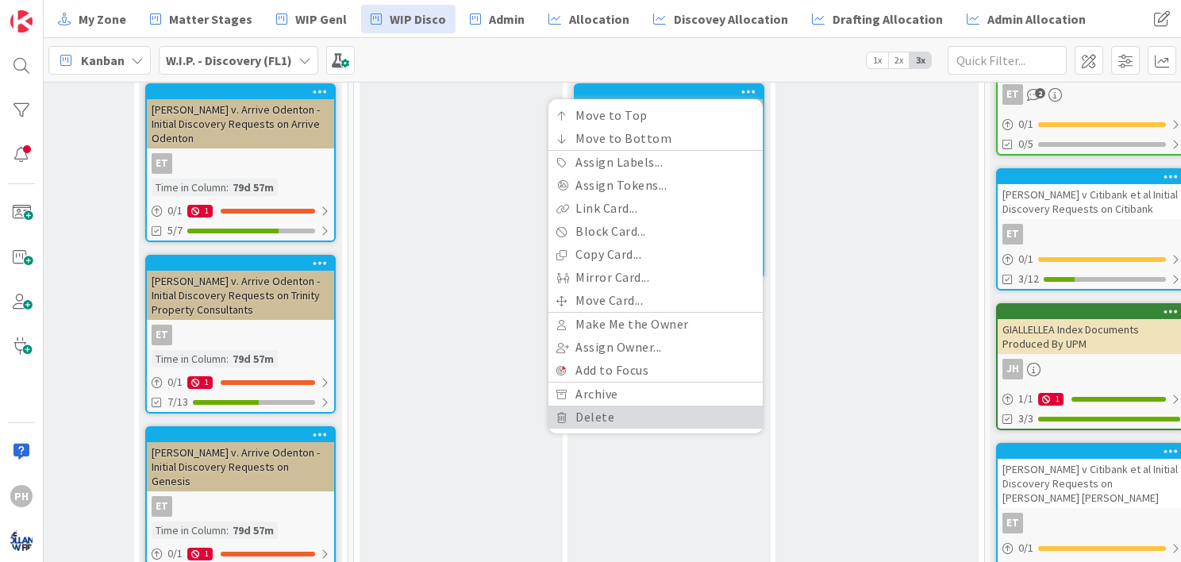
scroll to position [146, 1643]
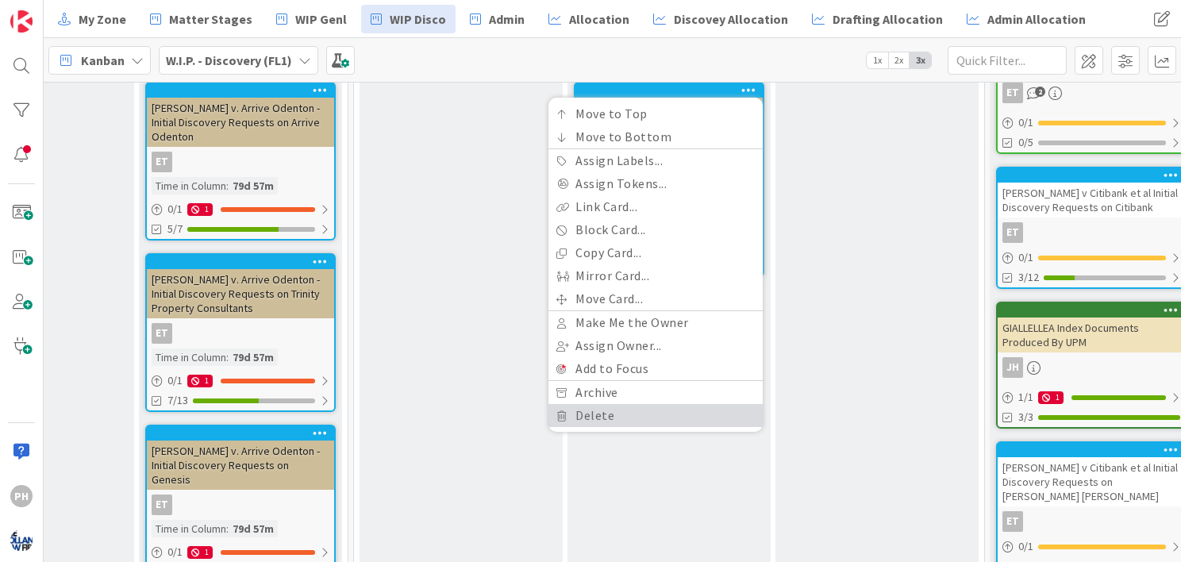
click at [582, 410] on link "Delete" at bounding box center [655, 415] width 214 height 23
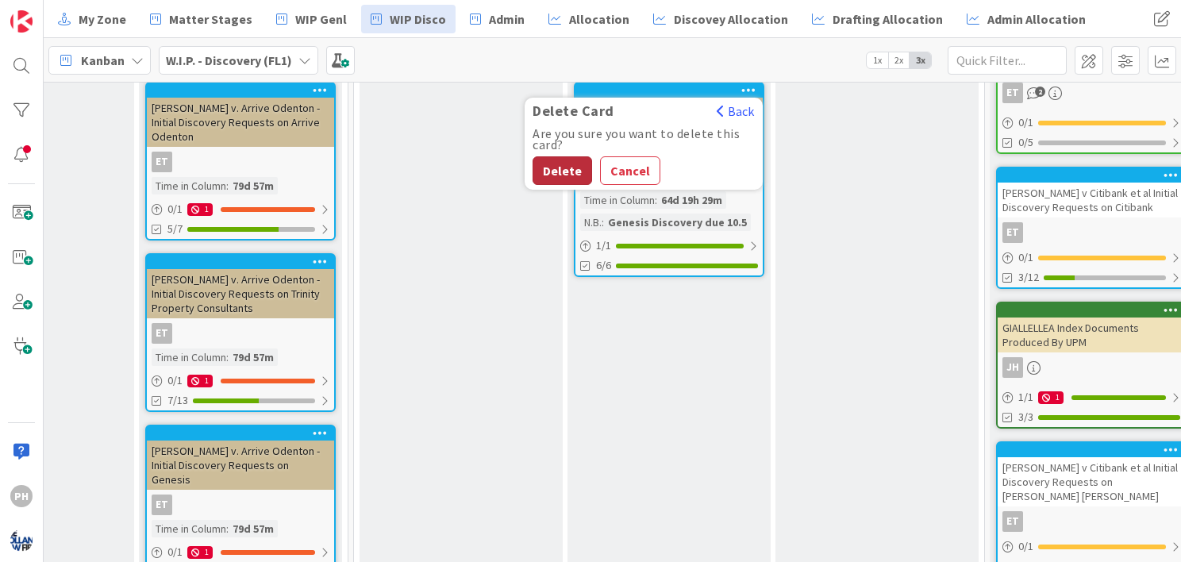
click at [559, 165] on button "Delete" at bounding box center [562, 170] width 60 height 29
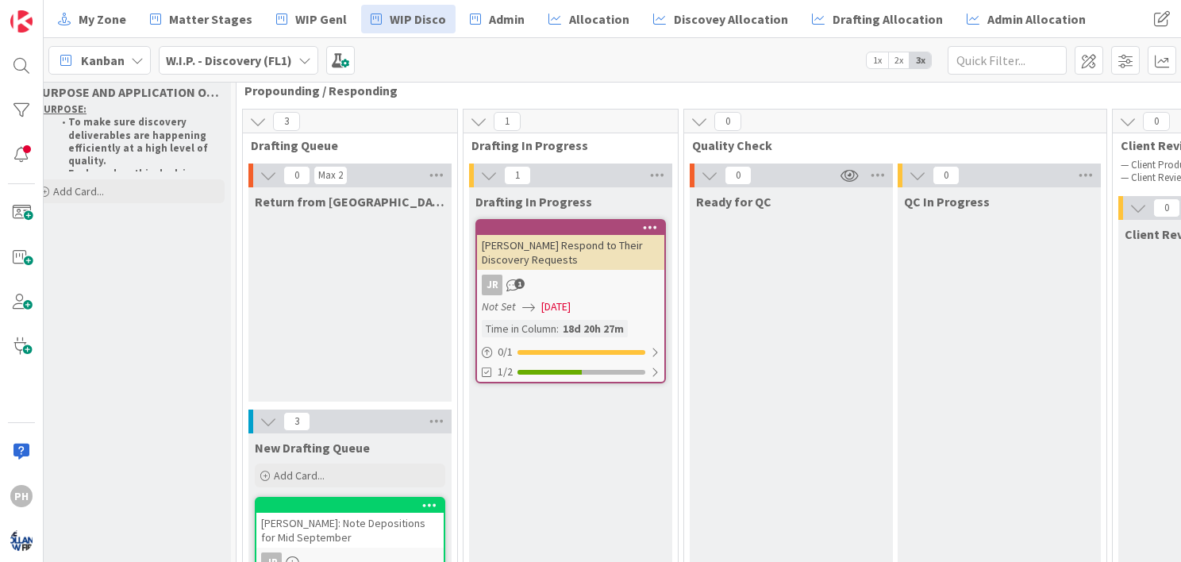
scroll to position [32, 0]
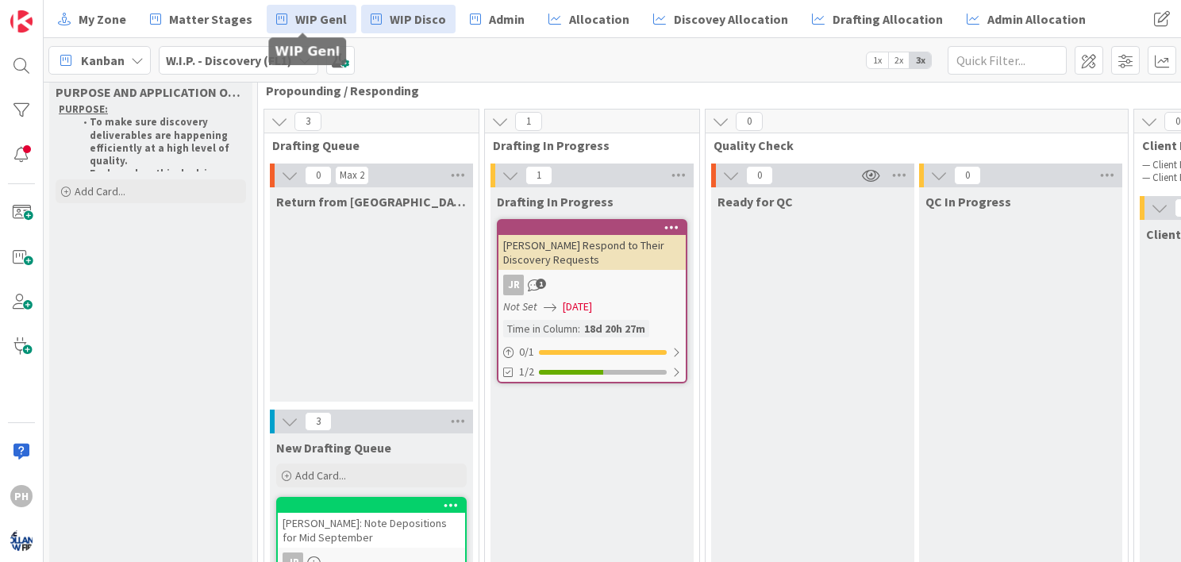
click at [308, 10] on span "WIP Genl" at bounding box center [321, 19] width 52 height 19
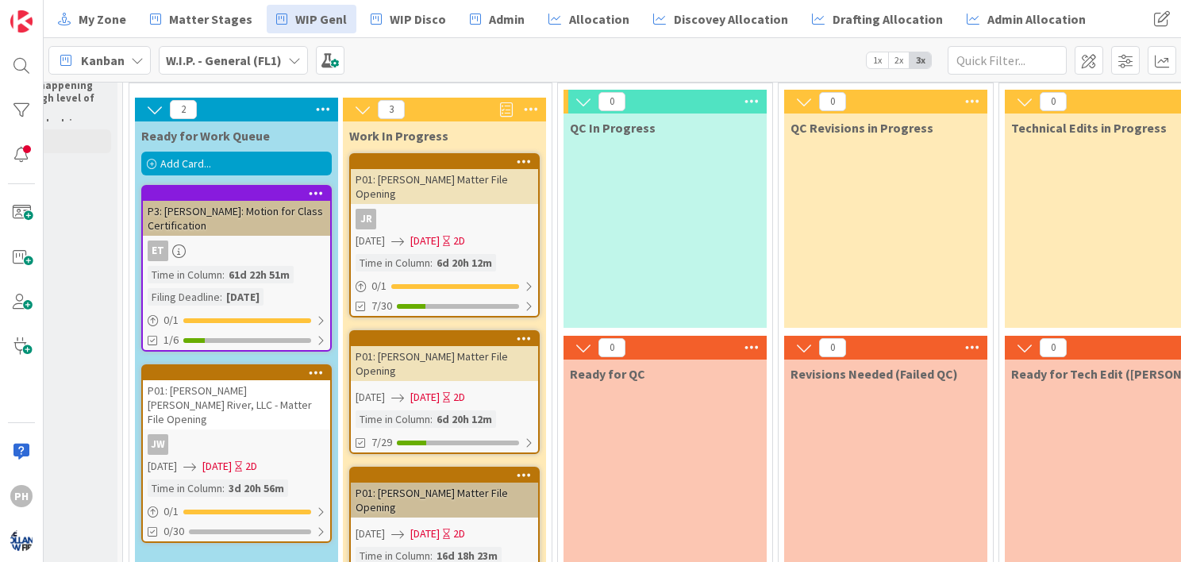
scroll to position [81, 135]
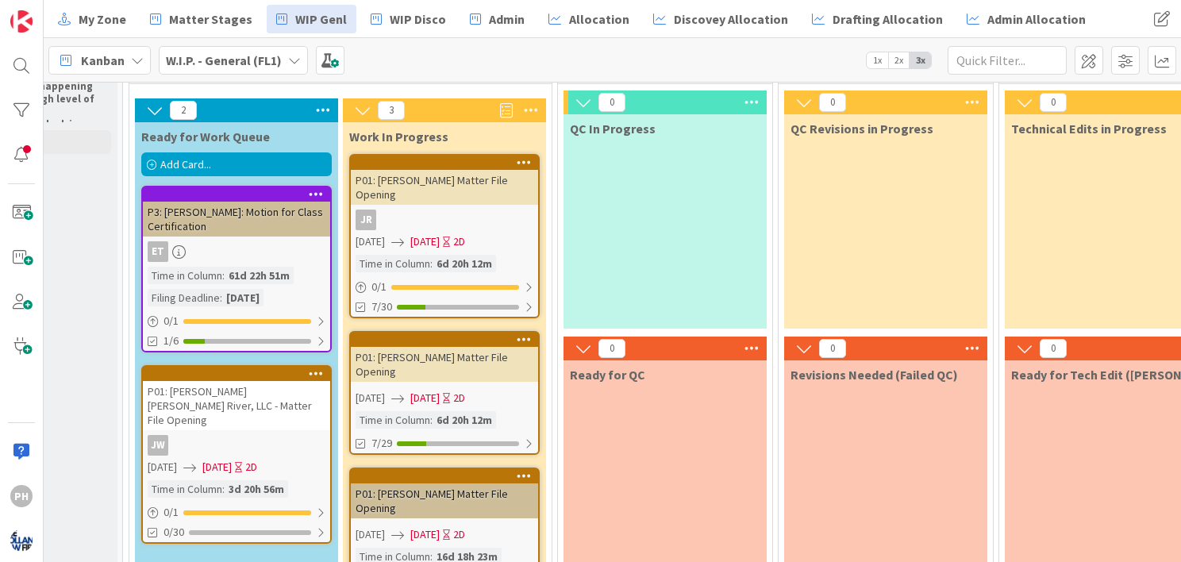
click at [240, 208] on div "P3: [PERSON_NAME]: Motion for Class Certification" at bounding box center [236, 219] width 187 height 35
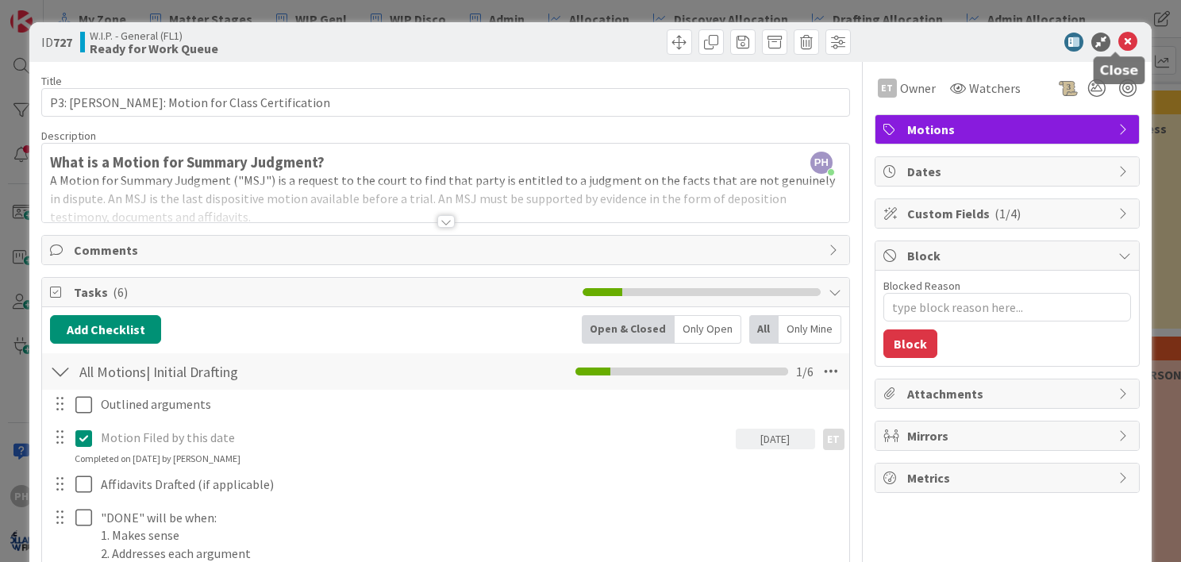
click at [1118, 34] on icon at bounding box center [1127, 42] width 19 height 19
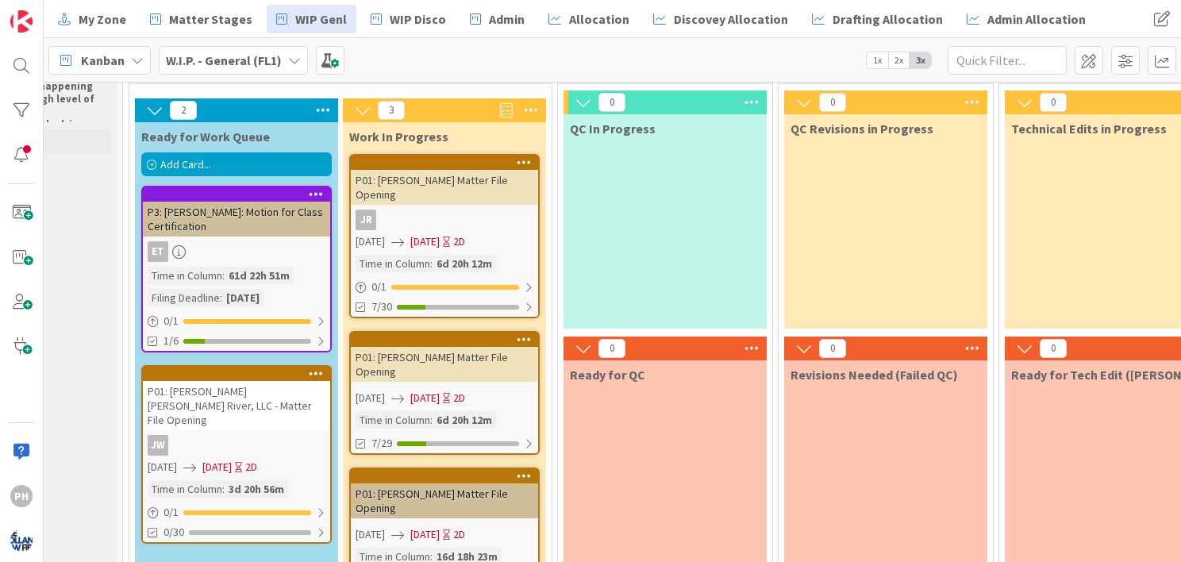
click at [240, 217] on div "P3: [PERSON_NAME]: Motion for Class Certification" at bounding box center [236, 219] width 187 height 35
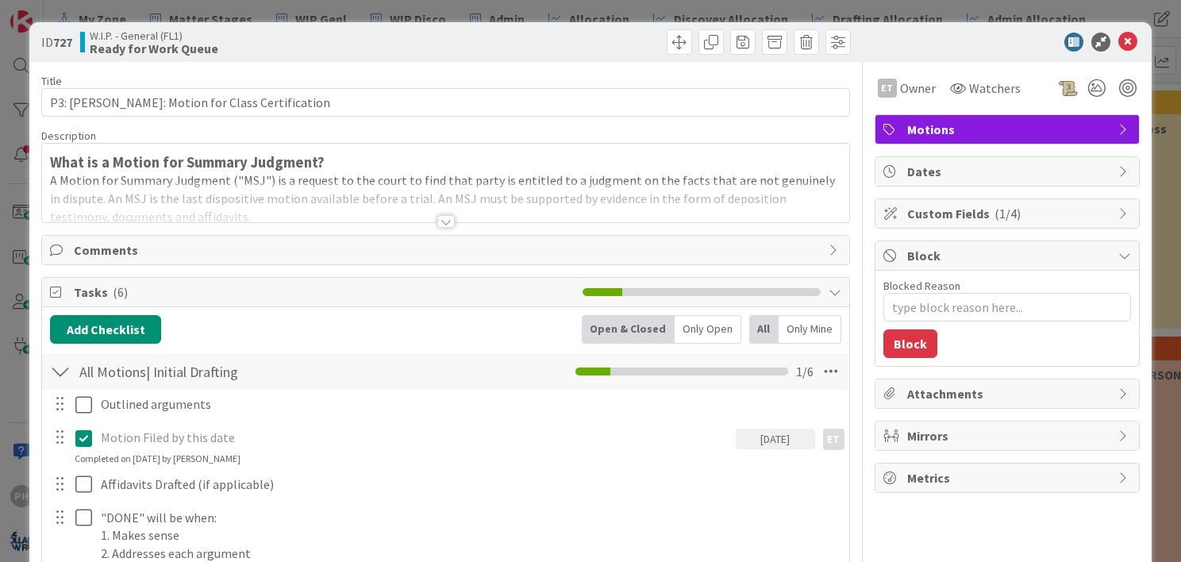
type textarea "x"
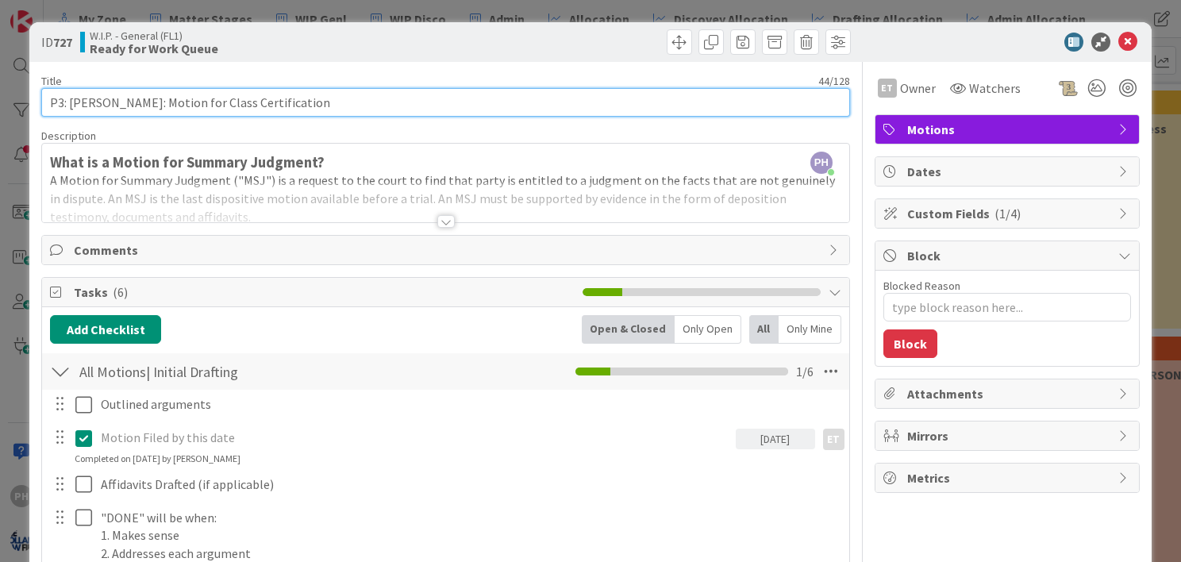
click at [407, 104] on input "P3: [PERSON_NAME]: Motion for Class Certification" at bounding box center [445, 102] width 808 height 29
type input "P3: [PERSON_NAME]: Motion for Class Certification --"
type textarea "x"
type input "P3: [PERSON_NAME]: Motion for Class Certification -- D"
type textarea "x"
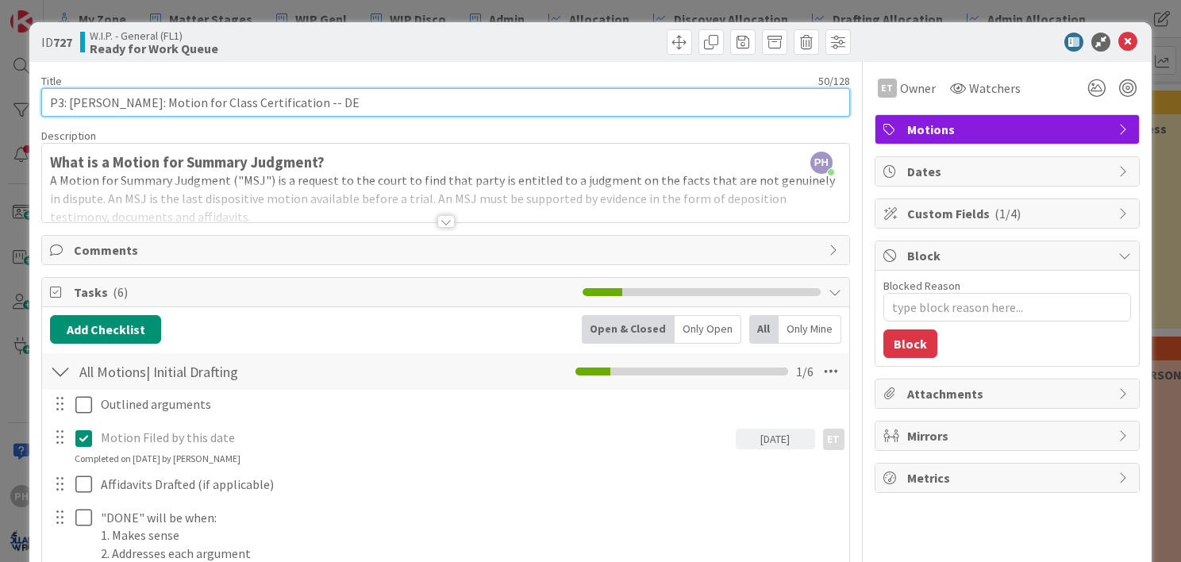
type input "P3: [PERSON_NAME]: Motion for Class Certification -- DEU"
type textarea "x"
type input "P3: [PERSON_NAME]: Motion for Class Certification -- DE"
type textarea "x"
type input "P3: [PERSON_NAME]: Motion for Class Certification -- DUE"
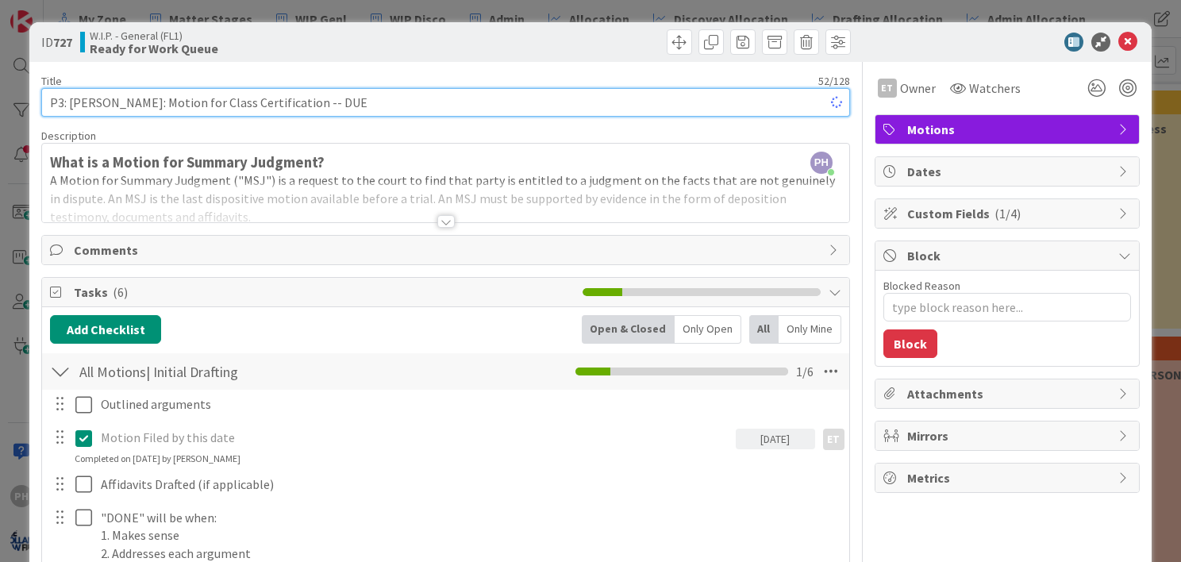
type textarea "x"
type input "P3: [PERSON_NAME]: Motion for Class Certification -- DUE 8/2"
type textarea "x"
type input "P3: [PERSON_NAME]: Motion for Class Certification -- DUE 8/29"
type textarea "x"
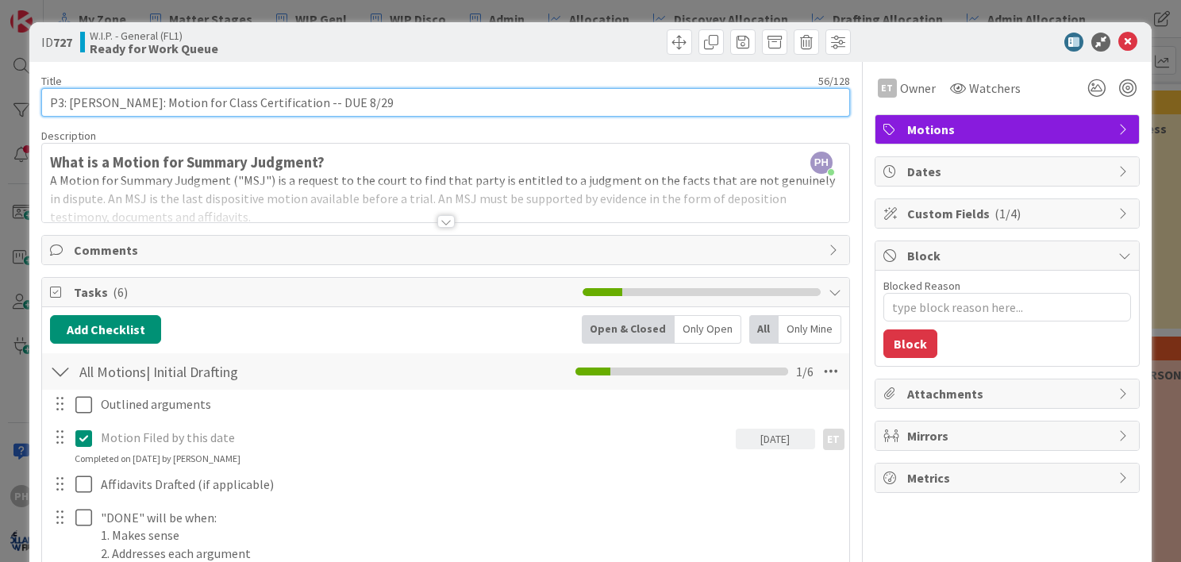
type input "P3: [PERSON_NAME]: Motion for Class Certification -- DUE 8/29"
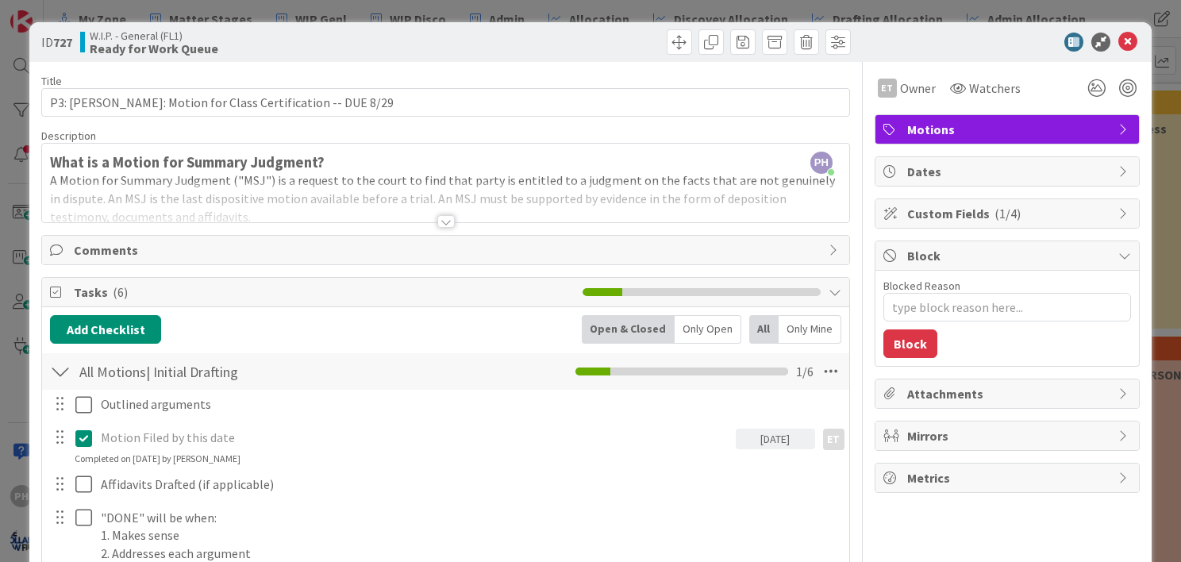
click at [893, 167] on div "Dates" at bounding box center [1006, 171] width 263 height 29
type textarea "x"
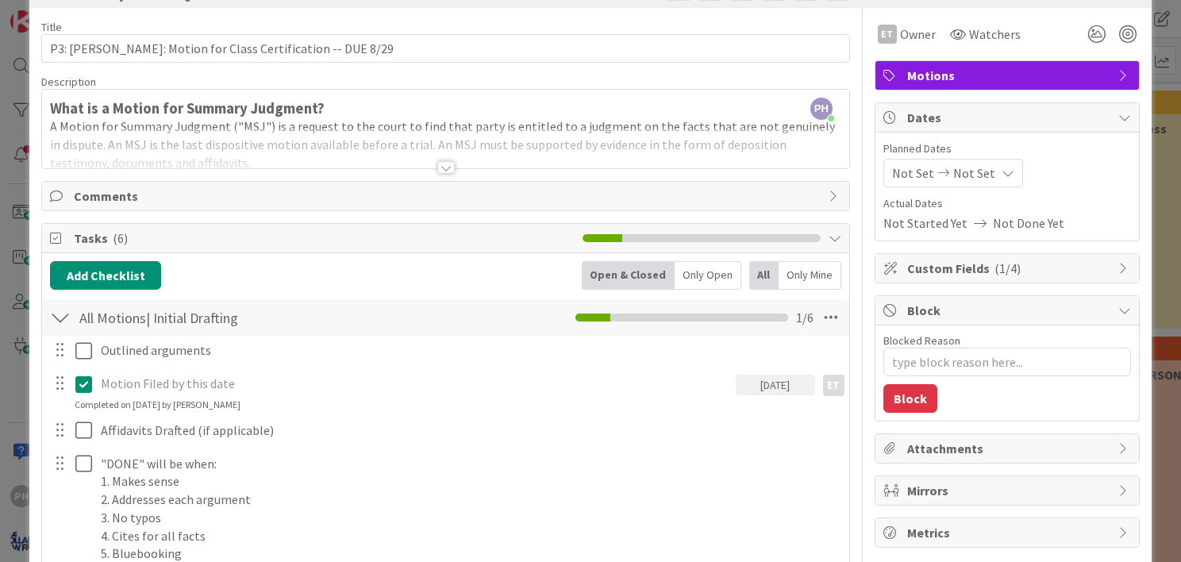
scroll to position [57, 0]
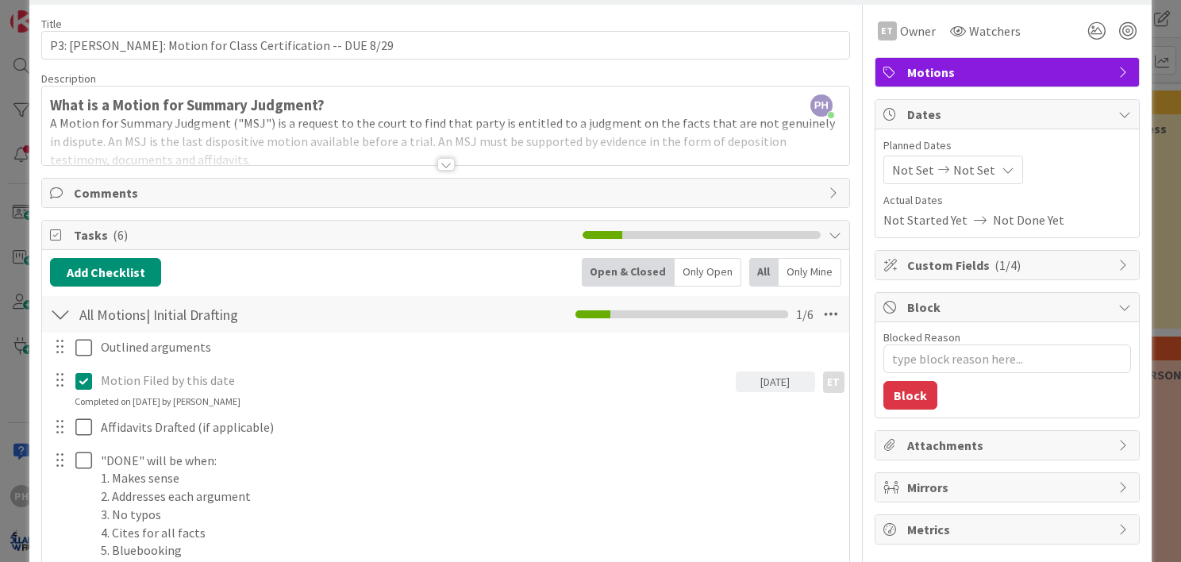
click at [924, 161] on div "Not Set Not Set" at bounding box center [953, 170] width 140 height 29
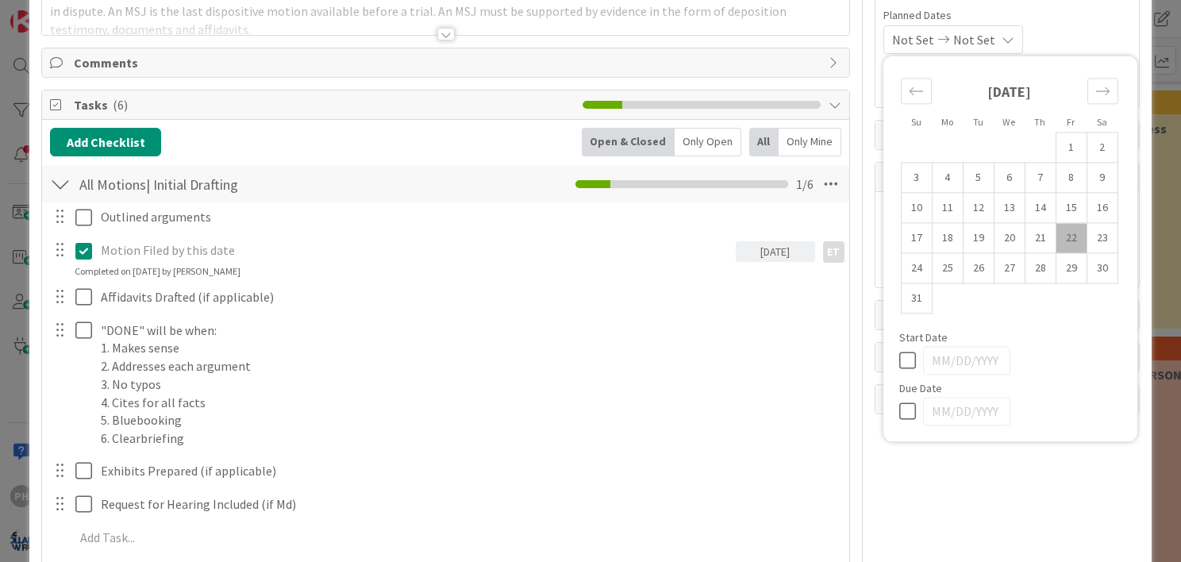
scroll to position [307, 0]
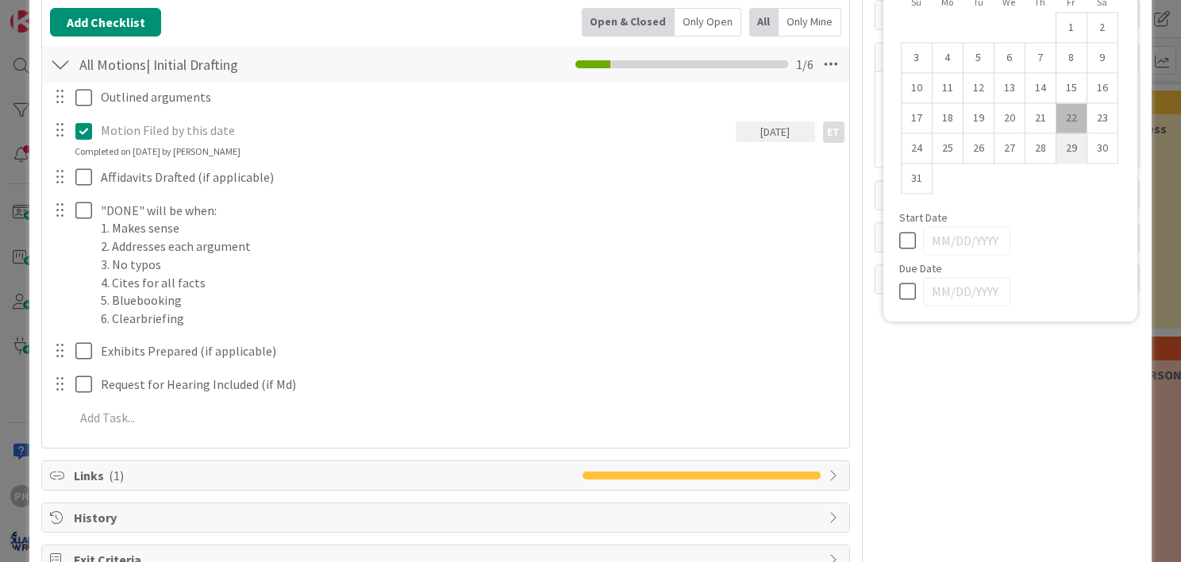
click at [1066, 147] on td "29" at bounding box center [1070, 148] width 31 height 30
type input "[DATE]"
type textarea "x"
click at [899, 294] on icon at bounding box center [911, 291] width 24 height 19
type input "[DATE]"
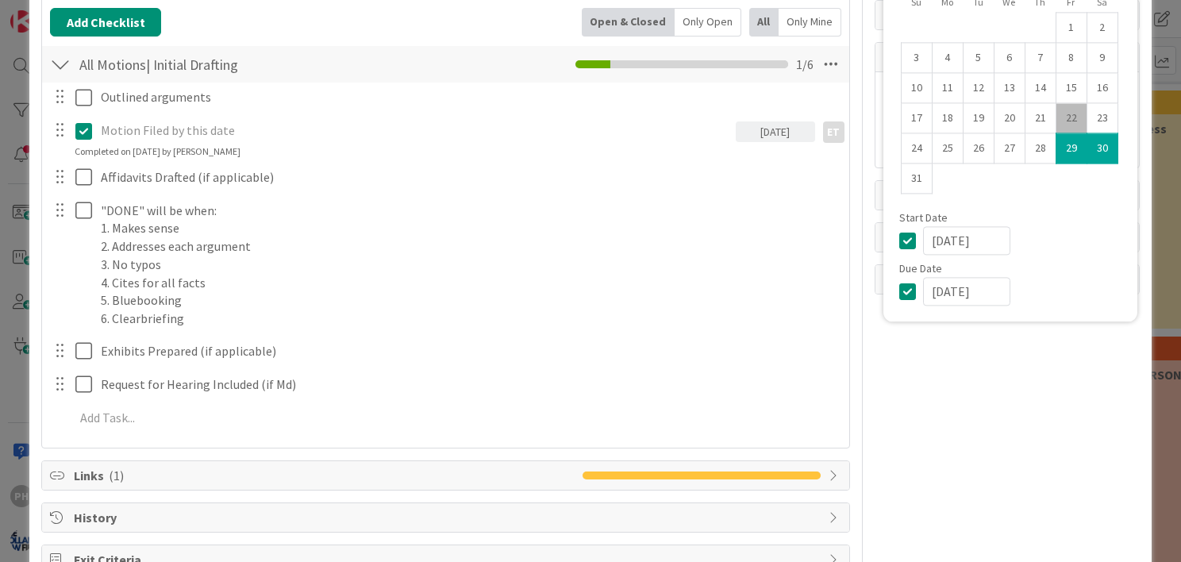
type textarea "x"
click at [899, 240] on icon at bounding box center [911, 240] width 24 height 19
type textarea "x"
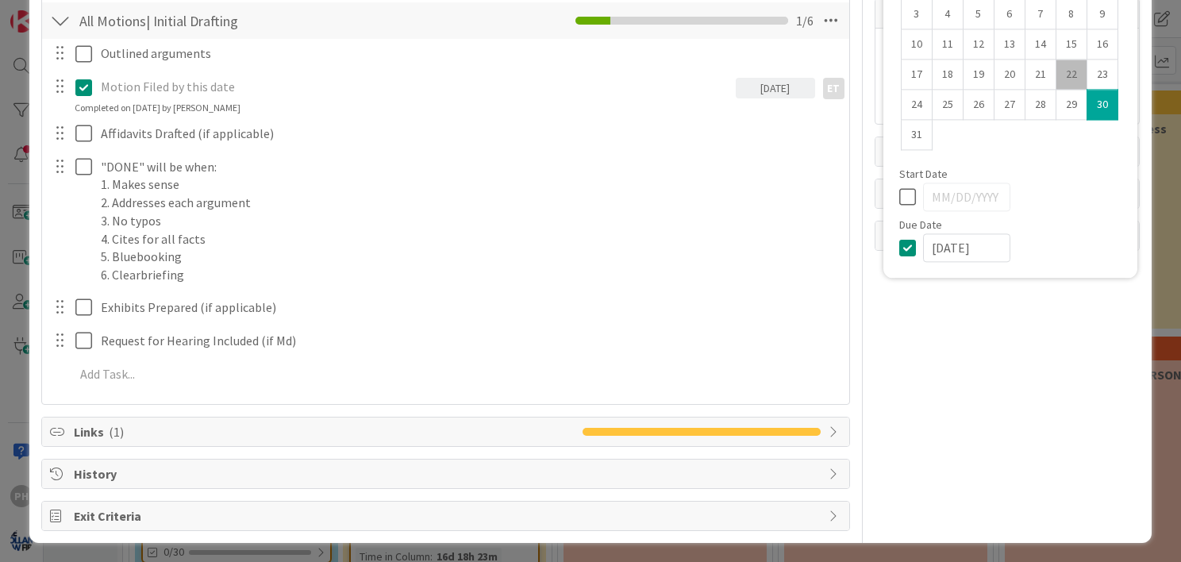
click at [927, 249] on input "[DATE]" at bounding box center [966, 247] width 87 height 29
click at [937, 244] on input "[DATE]" at bounding box center [966, 247] width 87 height 29
type input "[DATE]"
type textarea "x"
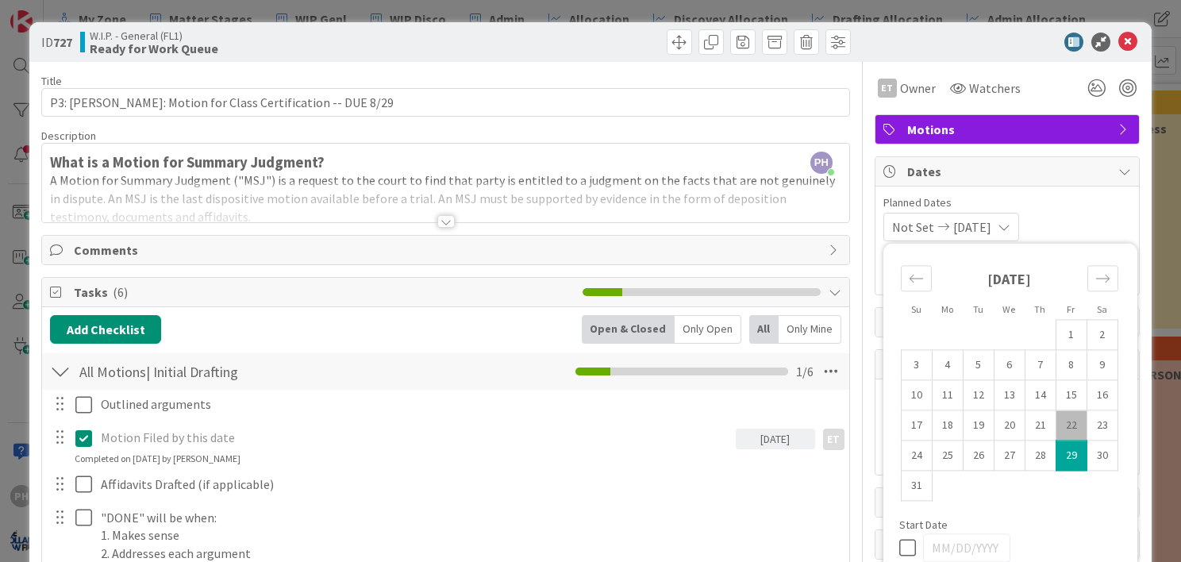
scroll to position [0, 0]
type input "[DATE]"
click at [1118, 38] on icon at bounding box center [1127, 42] width 19 height 19
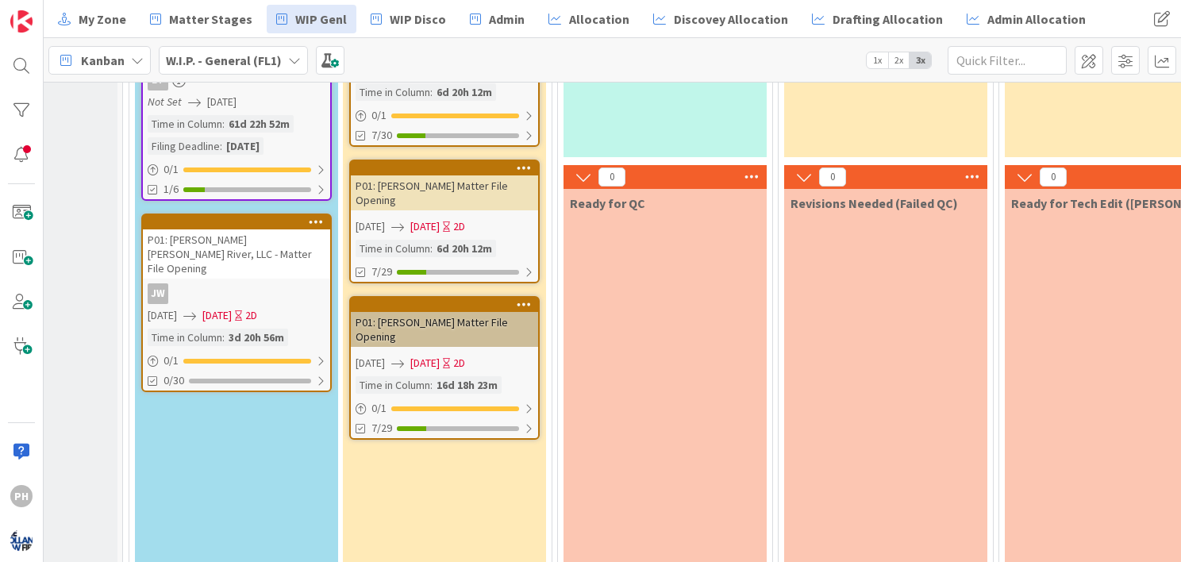
scroll to position [0, 148]
